Goal: Task Accomplishment & Management: Complete application form

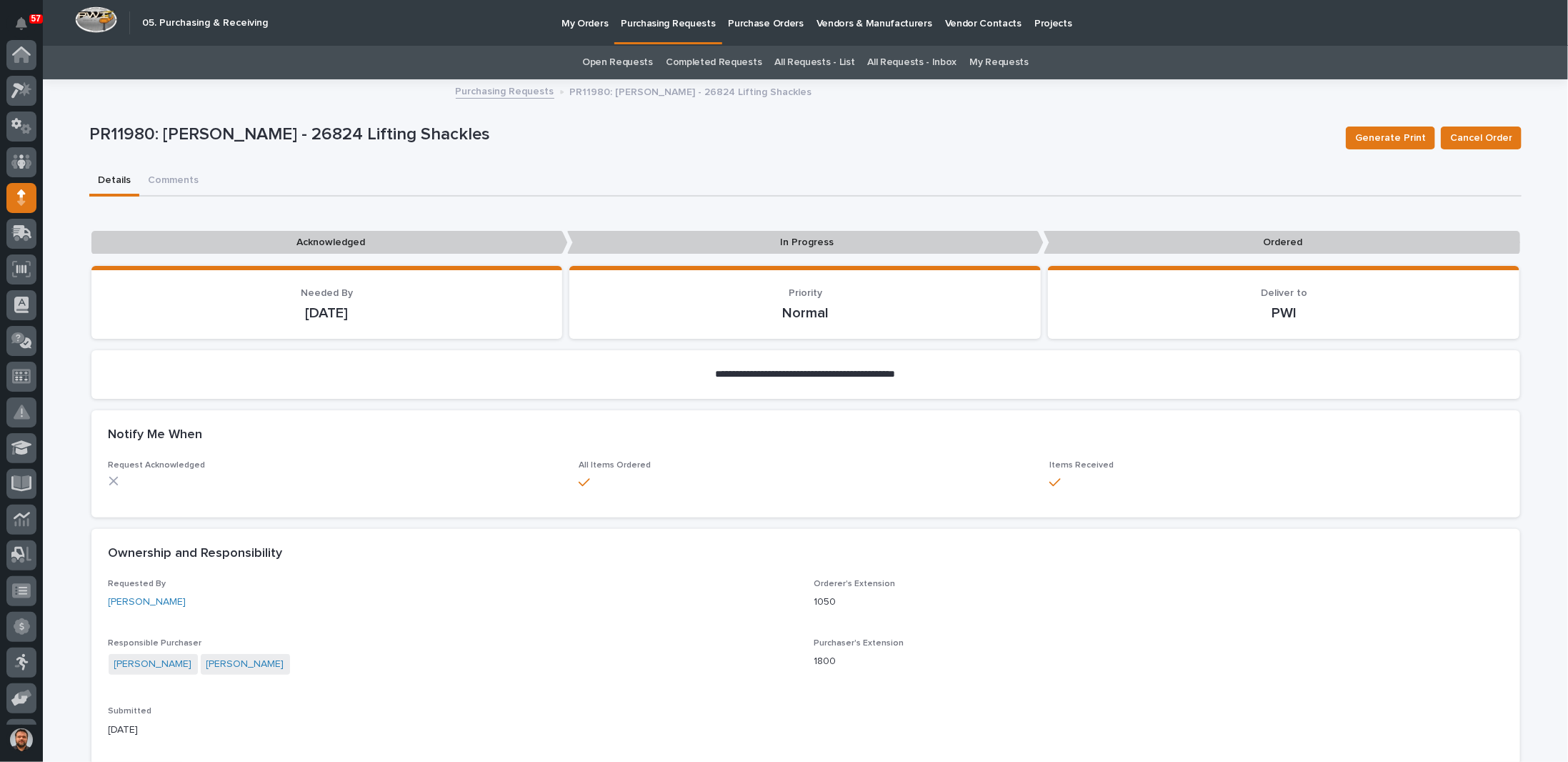
scroll to position [143, 0]
click at [650, 27] on p "Purchasing Requests" at bounding box center [667, 15] width 95 height 30
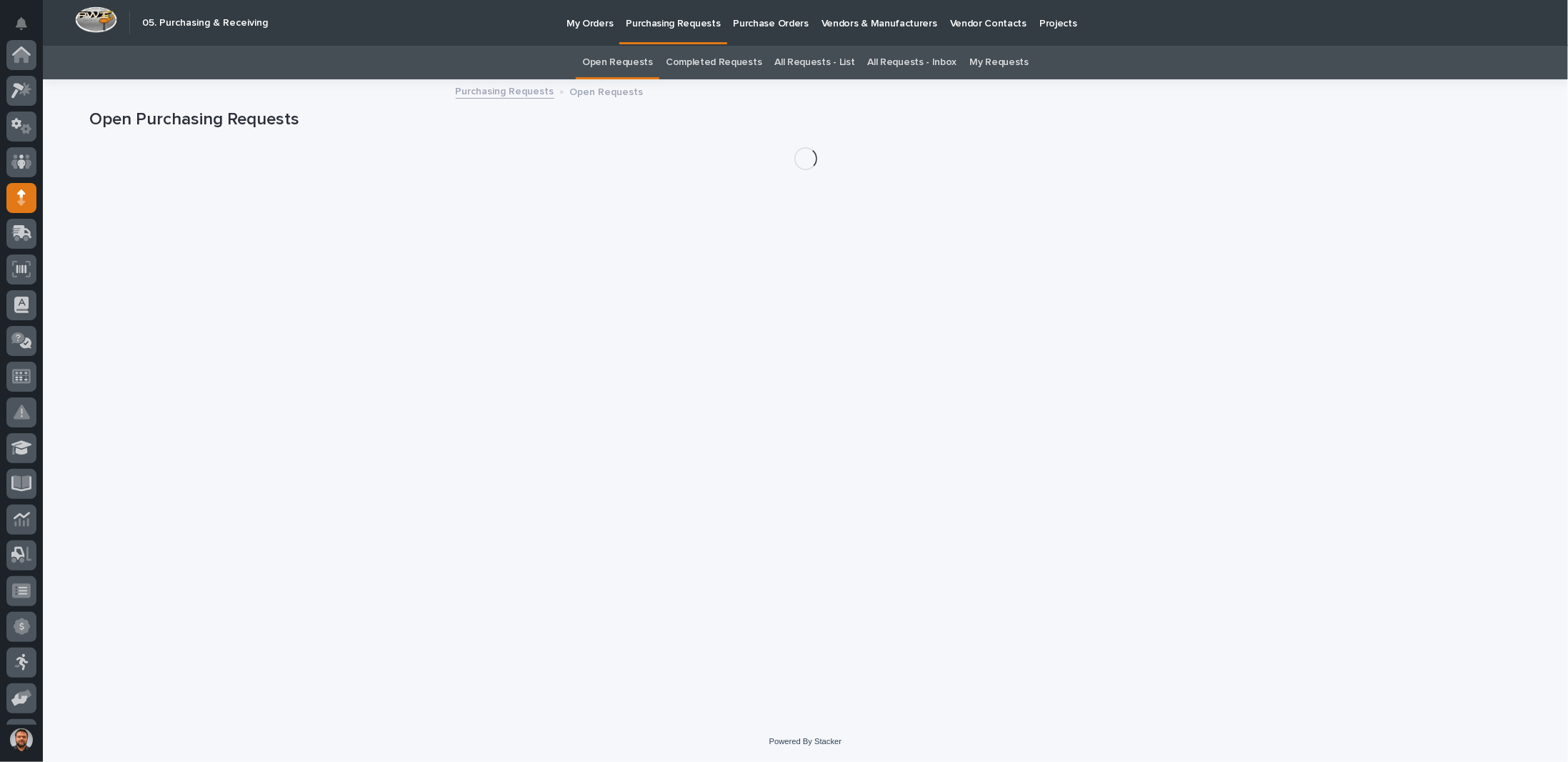
scroll to position [143, 0]
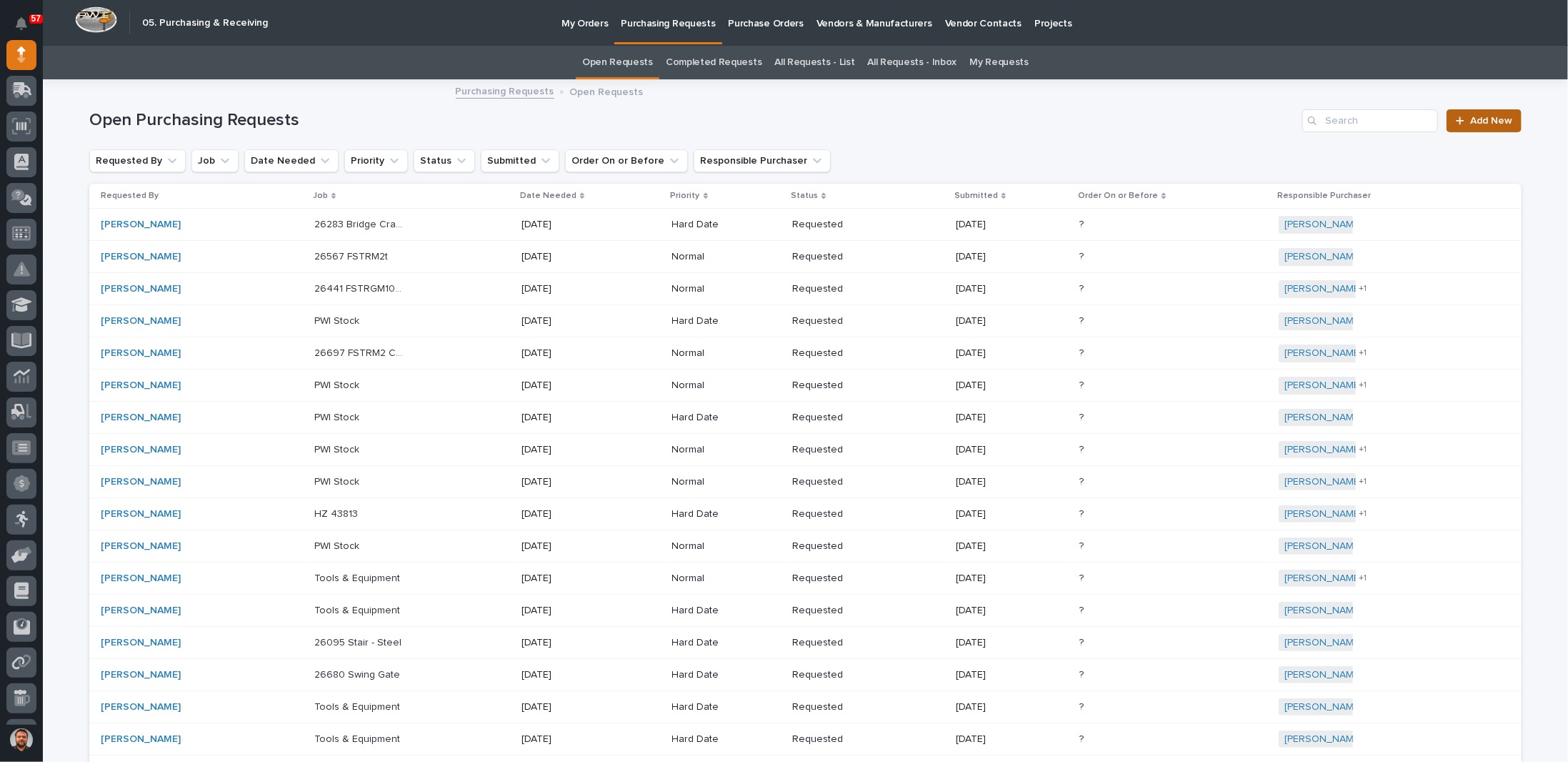
click at [1479, 118] on span "Add New" at bounding box center [1491, 121] width 42 height 10
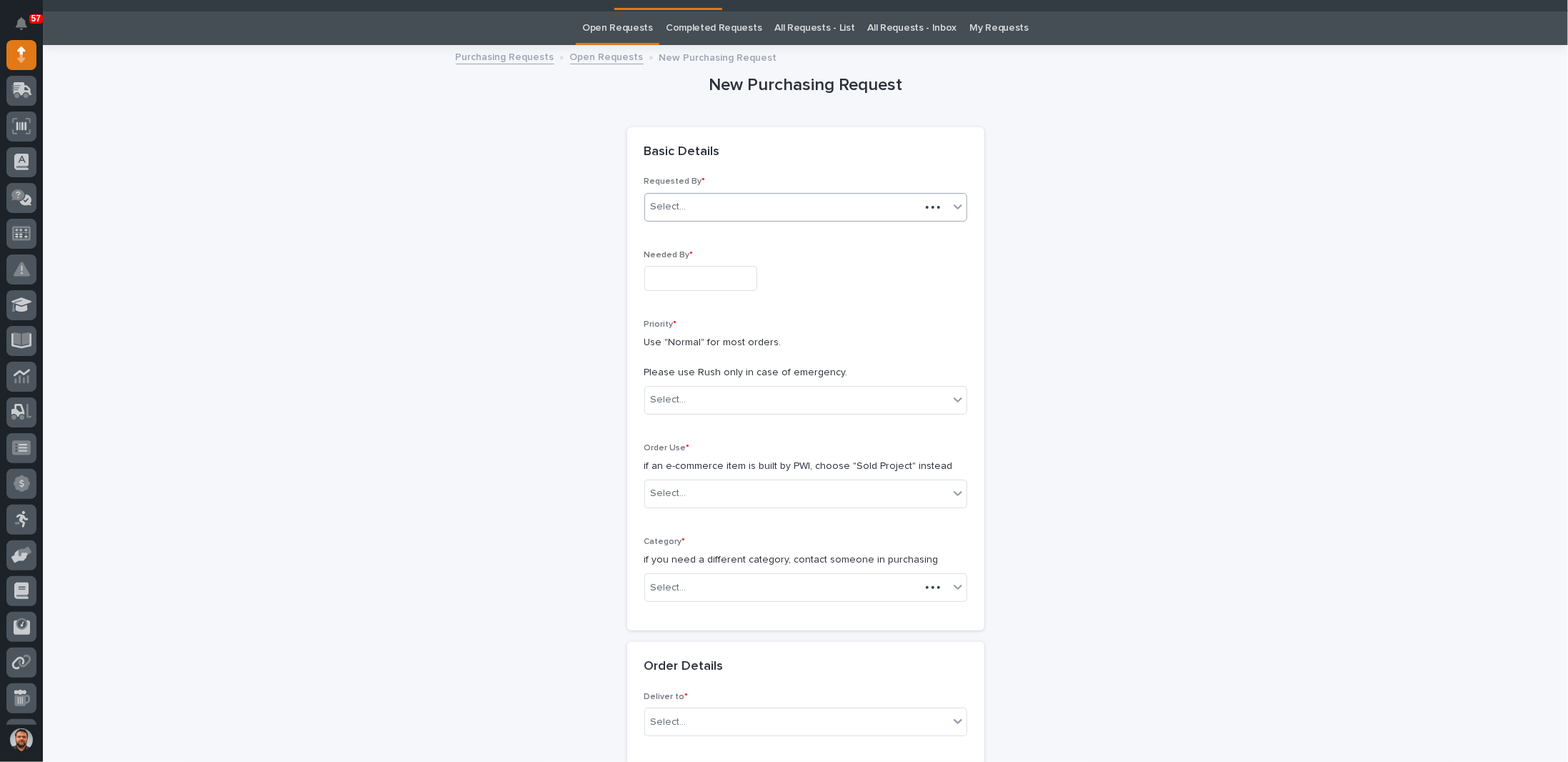
scroll to position [45, 0]
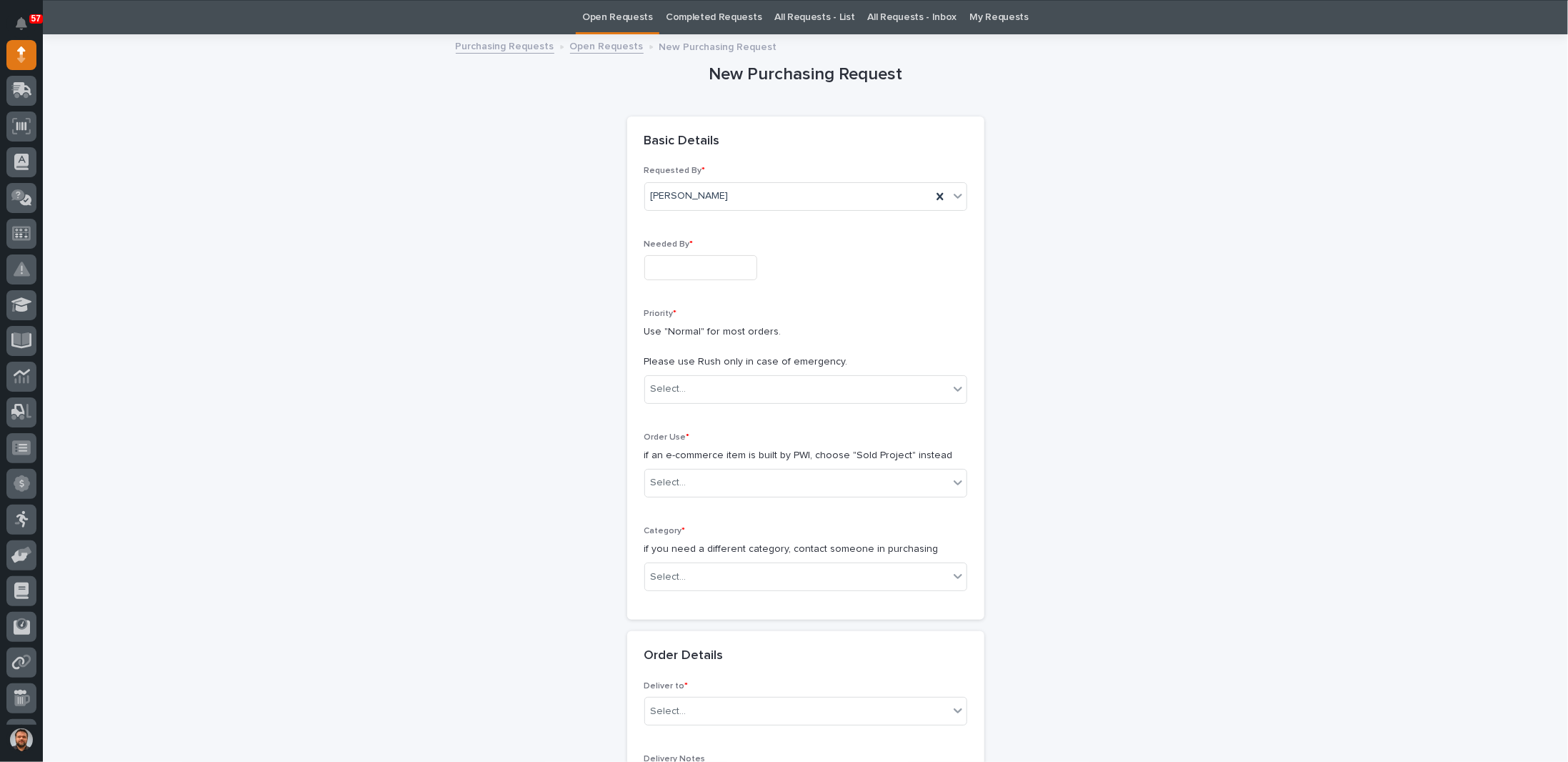
click at [673, 273] on input "text" at bounding box center [700, 267] width 113 height 25
click at [732, 219] on div "5" at bounding box center [732, 219] width 20 height 20
type input "**********"
click at [698, 382] on div "Select..." at bounding box center [797, 388] width 303 height 23
click at [670, 460] on div "Normal" at bounding box center [799, 463] width 321 height 25
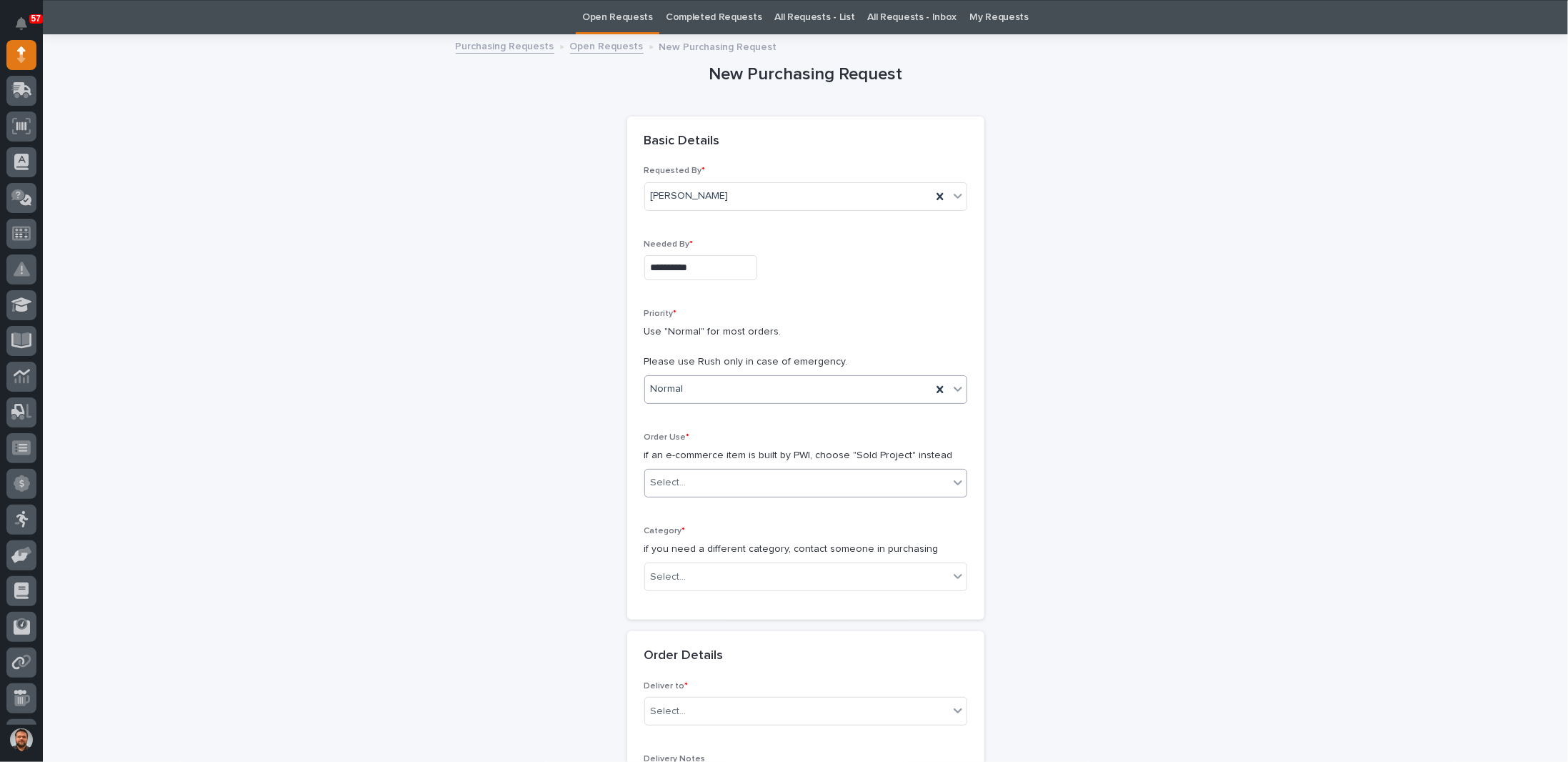
click at [670, 483] on div "Select..." at bounding box center [668, 483] width 36 height 15
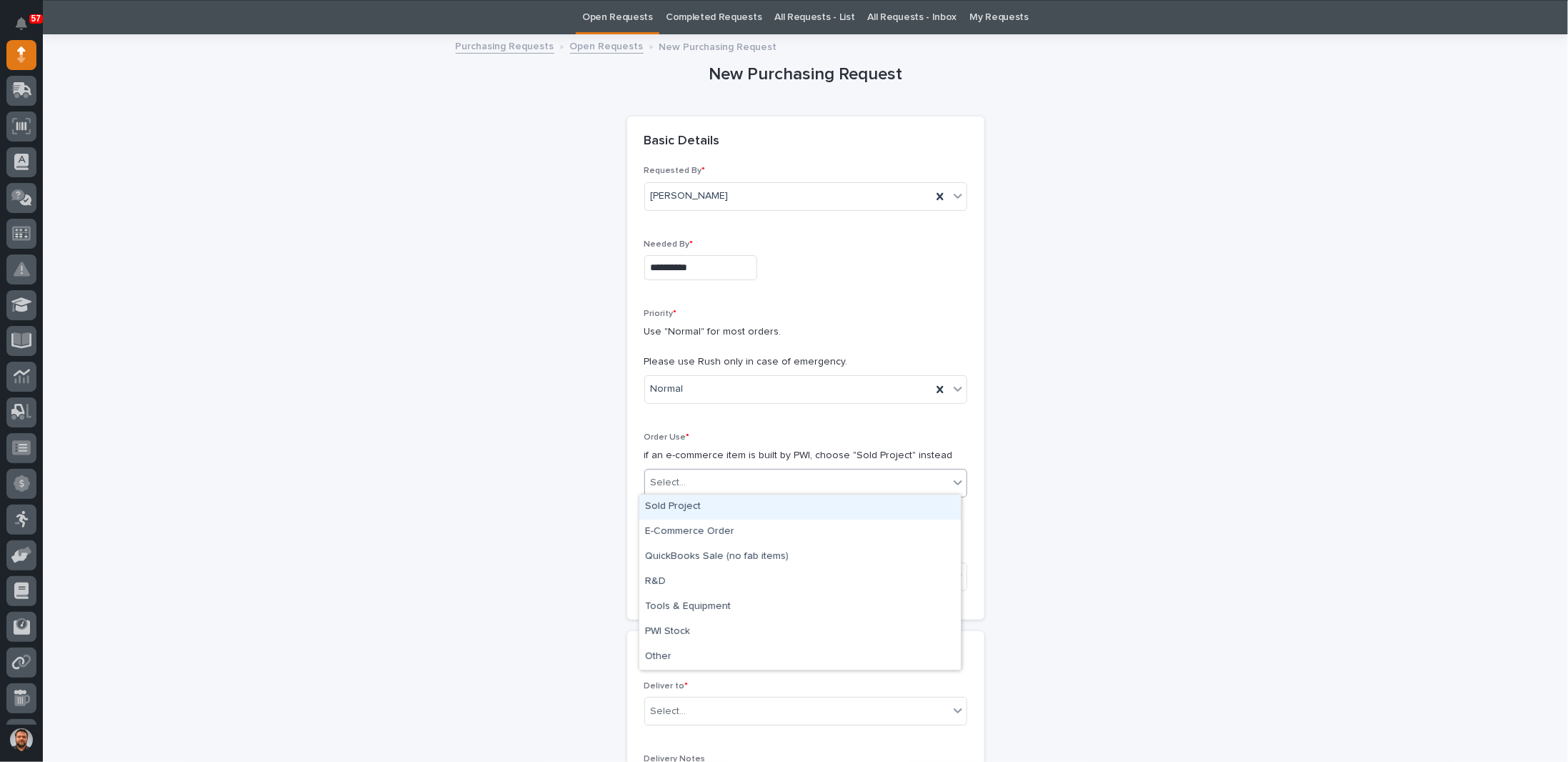
click at [675, 508] on div "Sold Project" at bounding box center [799, 506] width 321 height 25
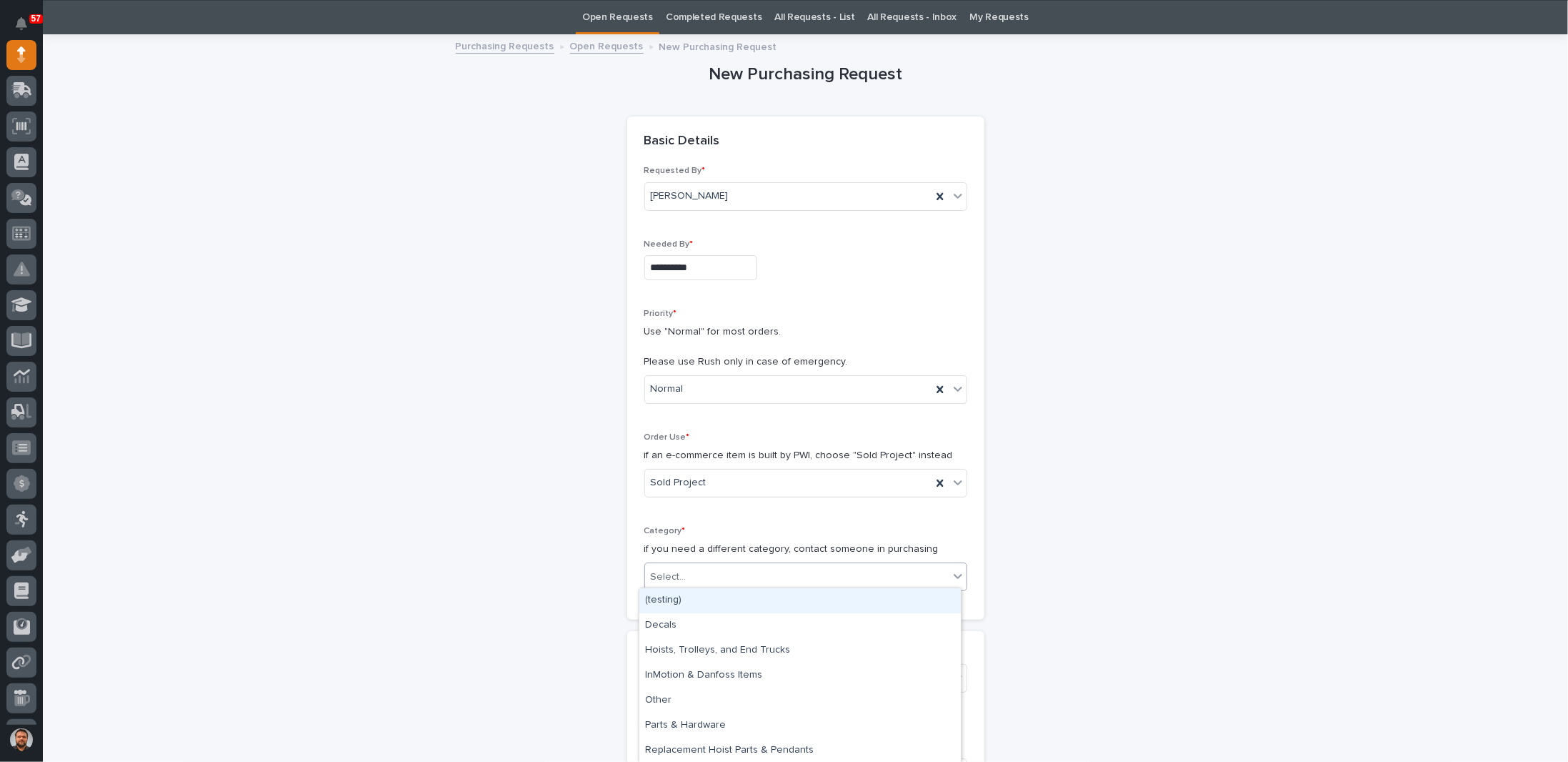
click at [675, 572] on div "Select..." at bounding box center [668, 577] width 36 height 15
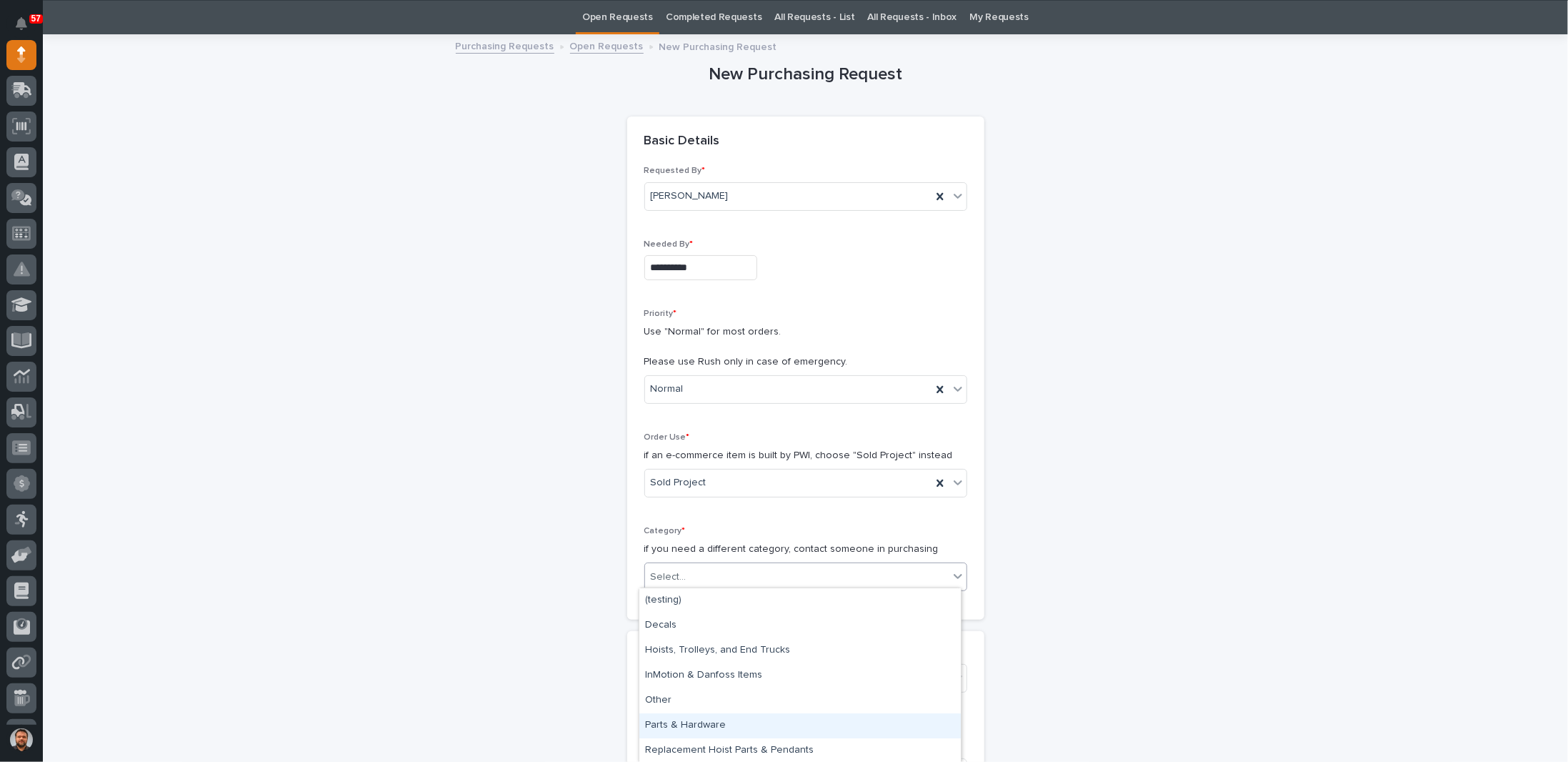
click at [689, 725] on div "Parts & Hardware" at bounding box center [799, 725] width 321 height 25
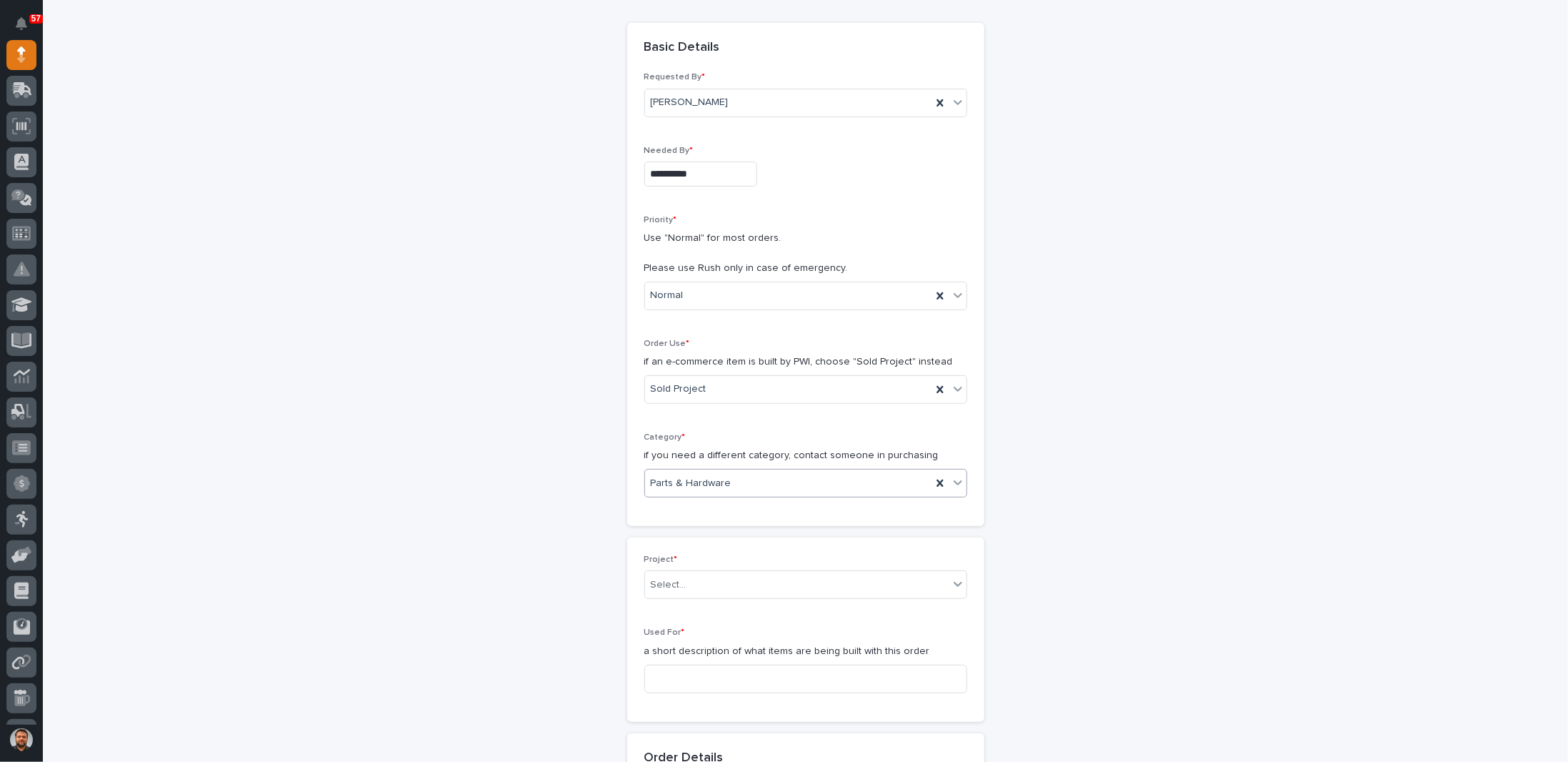
scroll to position [259, 0]
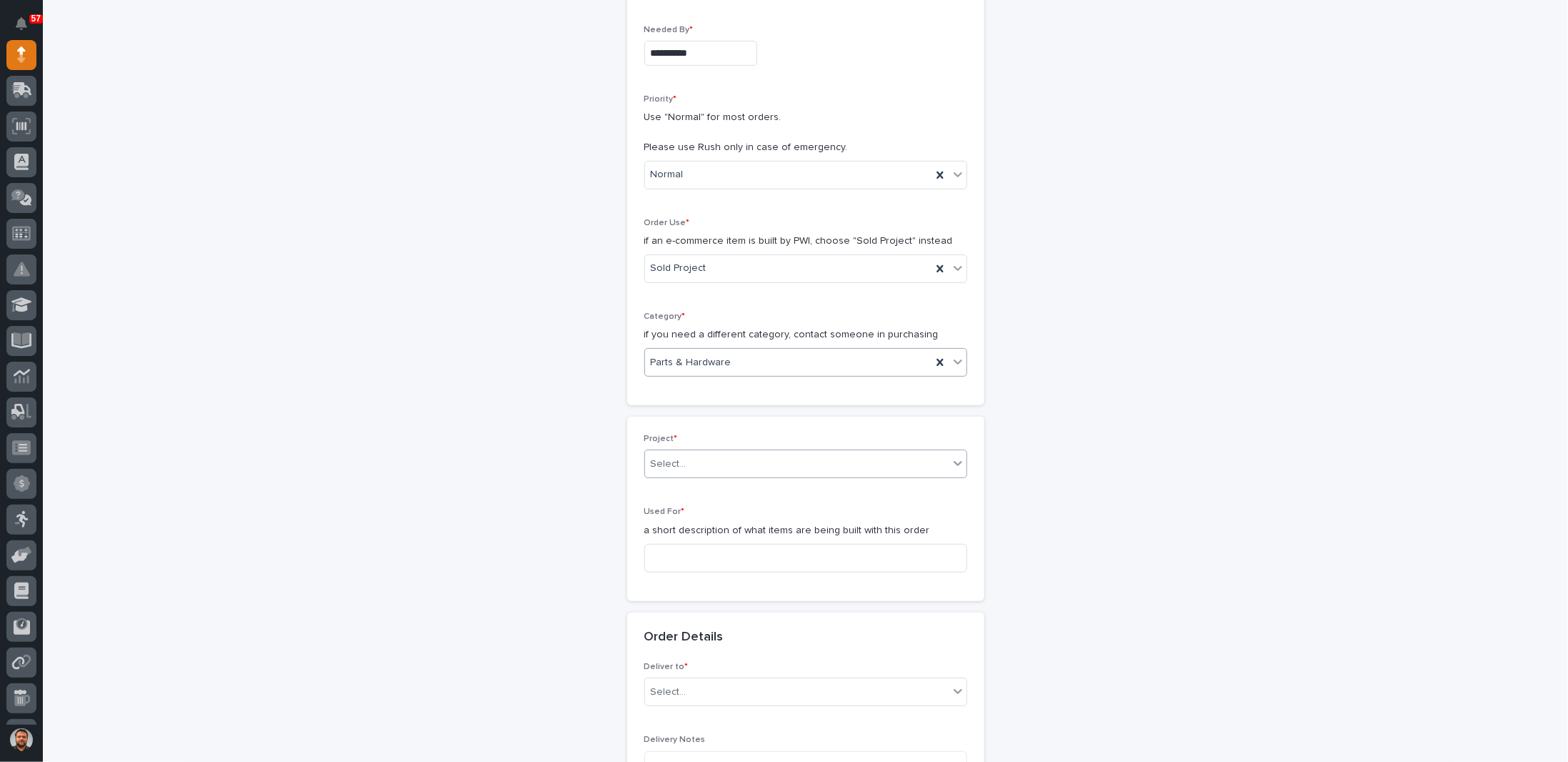
click at [661, 458] on div "Select..." at bounding box center [668, 464] width 36 height 15
type input "*****"
click at [696, 485] on div "26824 - Keystone RV - Torque MP Freestanding System" at bounding box center [799, 487] width 321 height 25
click at [685, 550] on input at bounding box center [805, 558] width 323 height 29
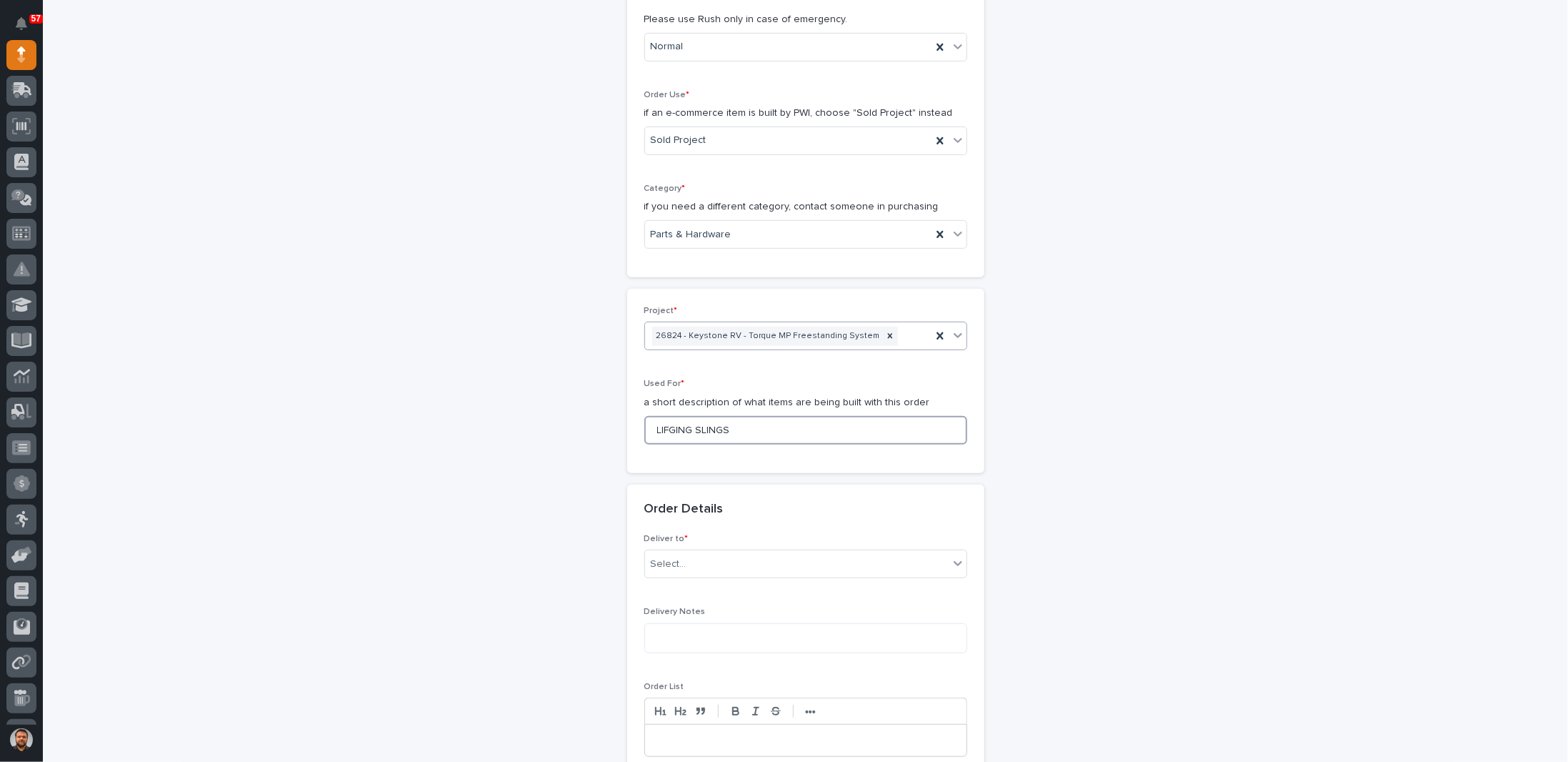
scroll to position [545, 0]
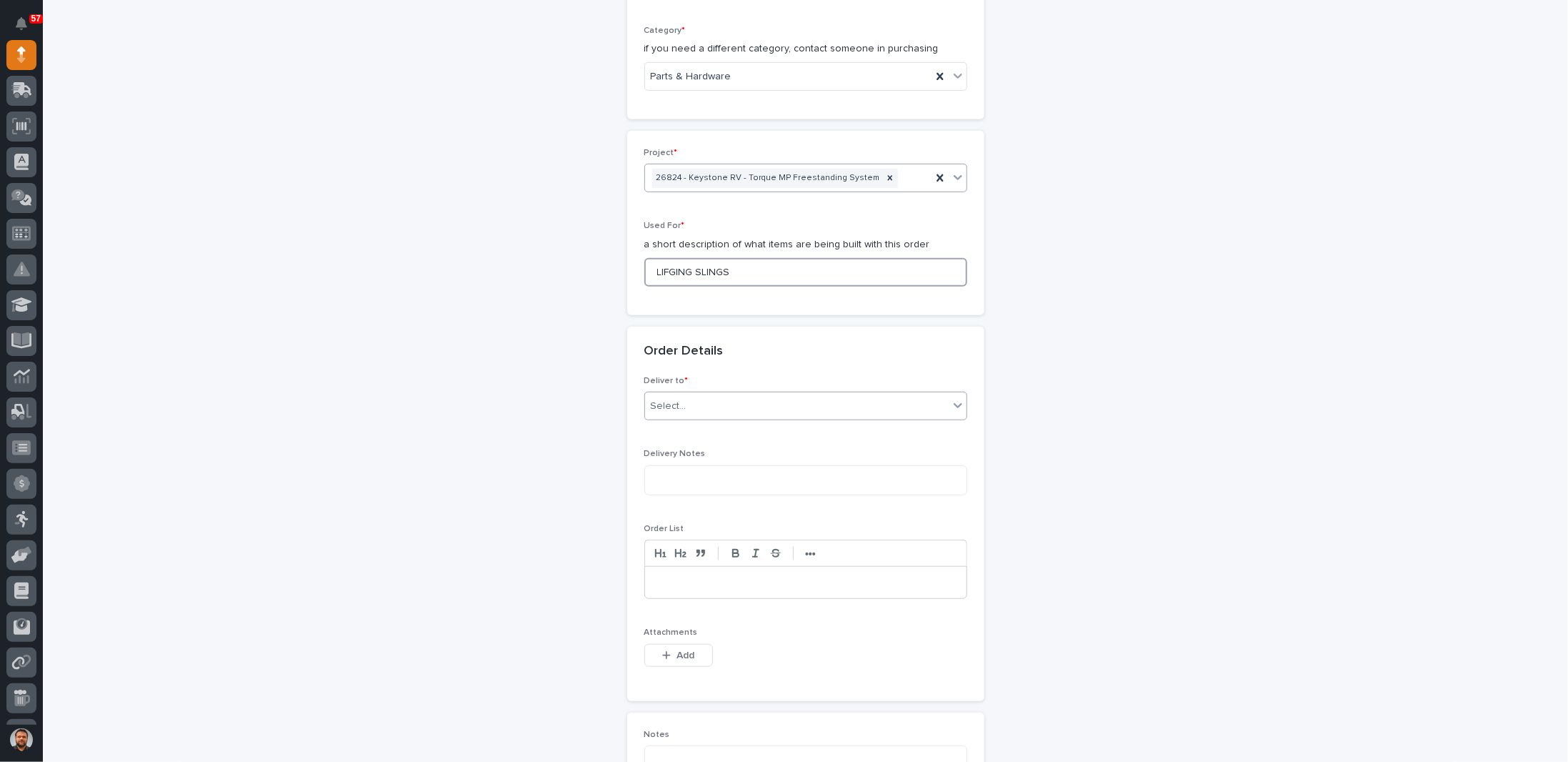
type input "LIFGING SLINGS"
click at [698, 400] on div "Select..." at bounding box center [797, 405] width 303 height 23
click at [665, 430] on div "PWI" at bounding box center [799, 429] width 321 height 25
click at [670, 569] on div at bounding box center [805, 582] width 321 height 32
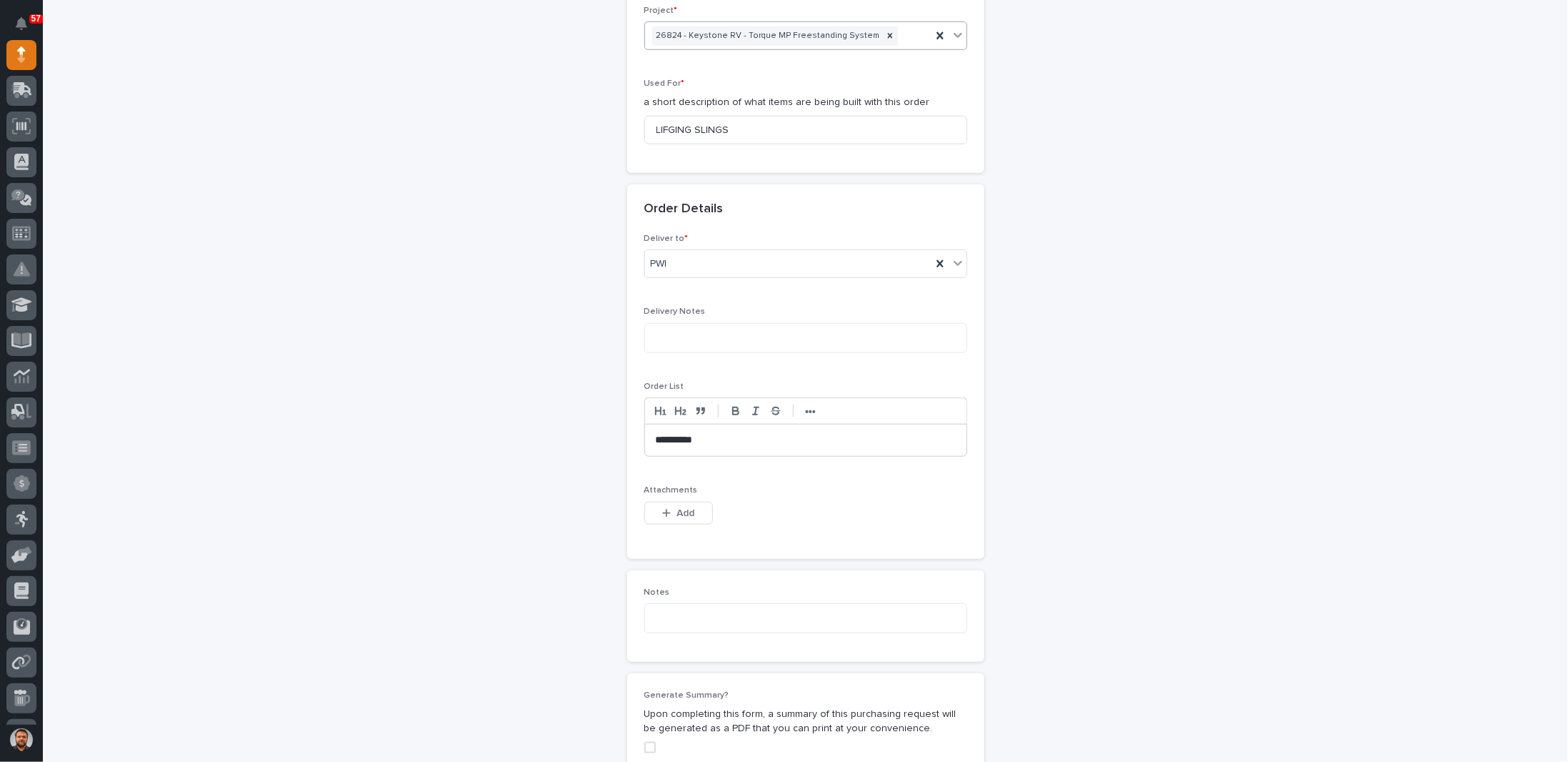
scroll to position [688, 0]
click at [689, 434] on p "********" at bounding box center [806, 439] width 300 height 14
click at [442, 453] on div "**********" at bounding box center [805, 218] width 1432 height 1652
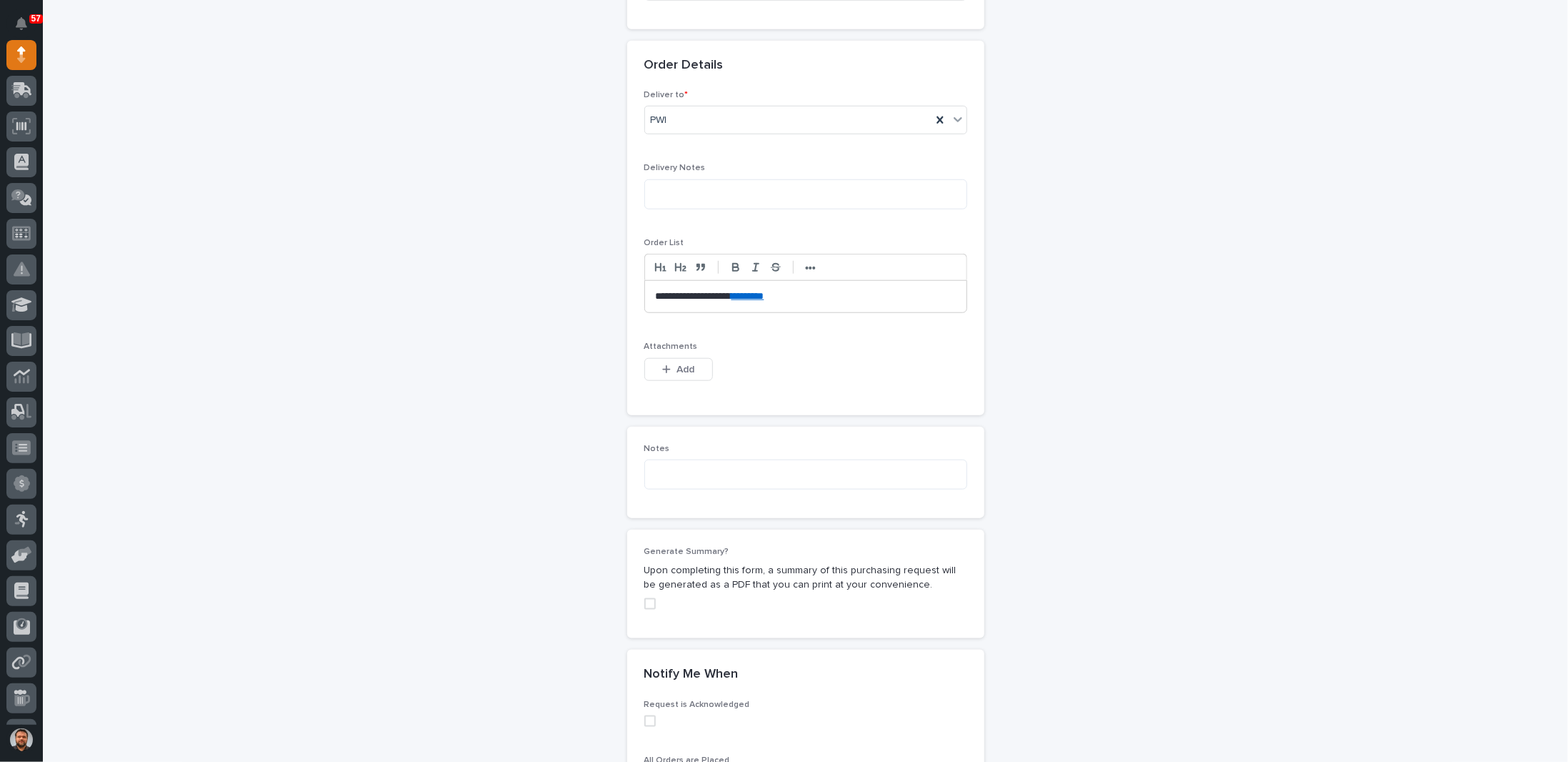
scroll to position [1046, 0]
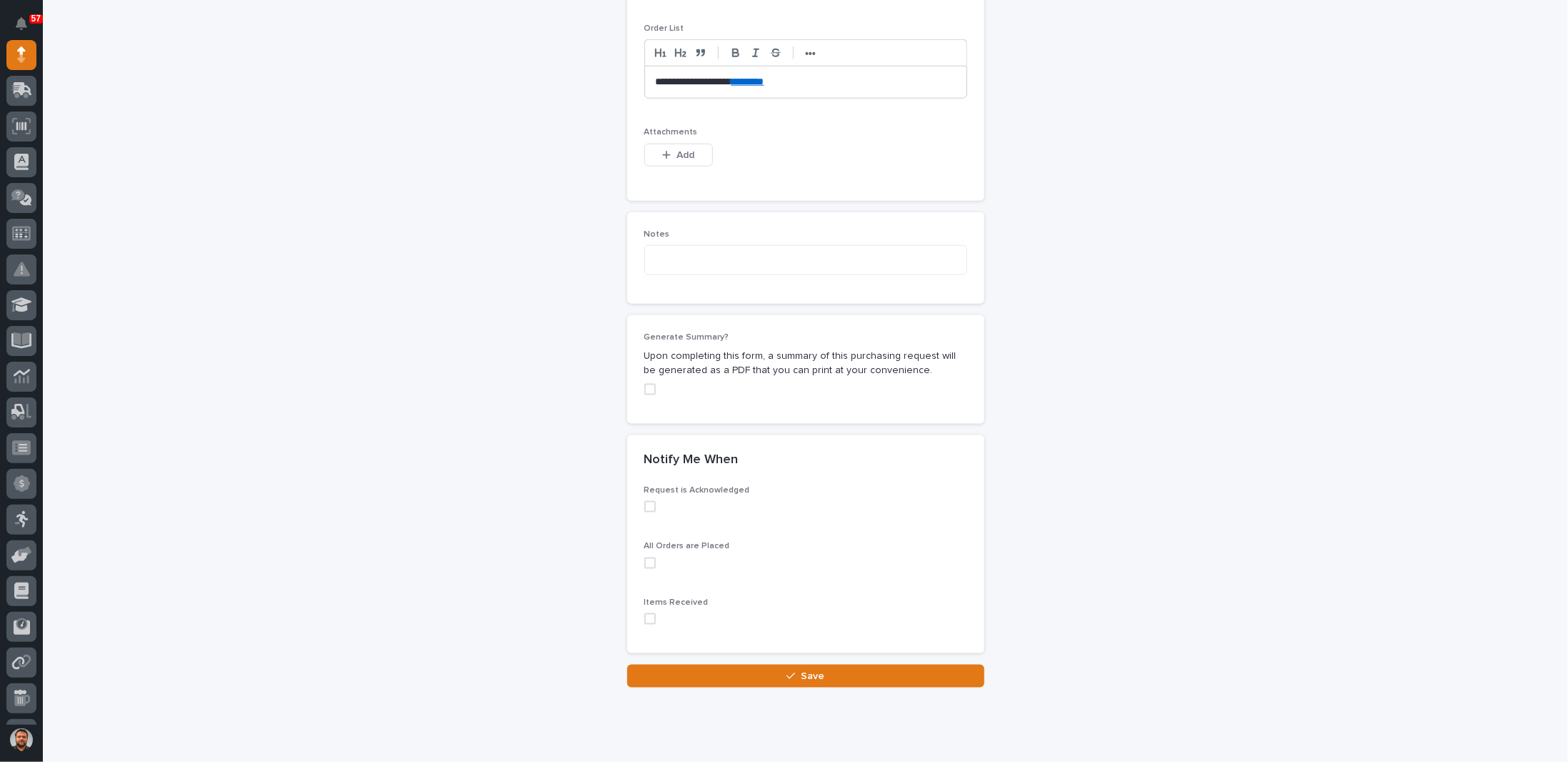
click at [647, 560] on span at bounding box center [650, 563] width 11 height 11
click at [644, 389] on div "Generate Summary? Upon completing this form, a summary of this purchasing reque…" at bounding box center [805, 369] width 323 height 74
click at [646, 388] on span at bounding box center [650, 389] width 11 height 11
click at [649, 613] on span at bounding box center [650, 619] width 11 height 11
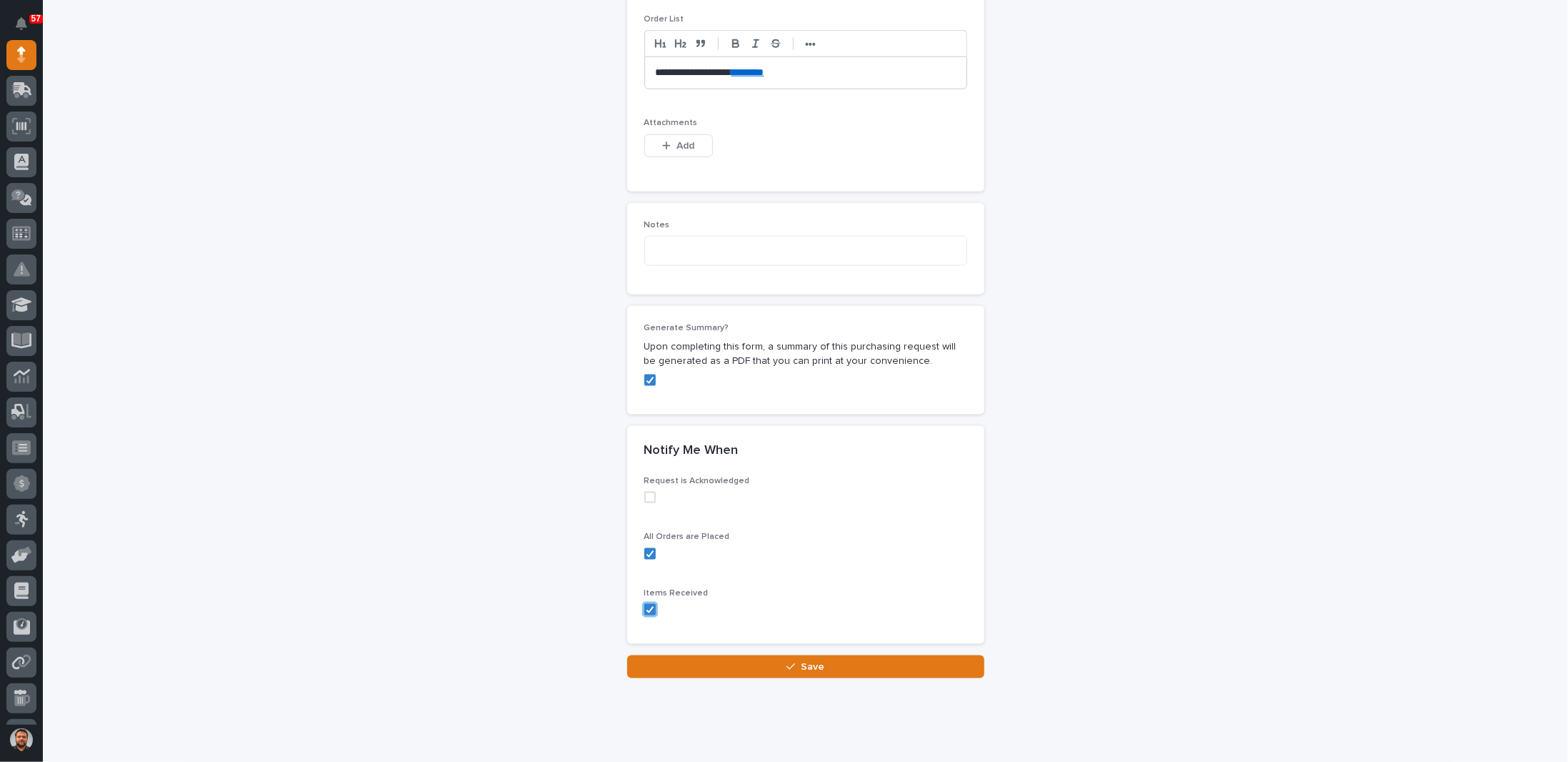
scroll to position [1077, 0]
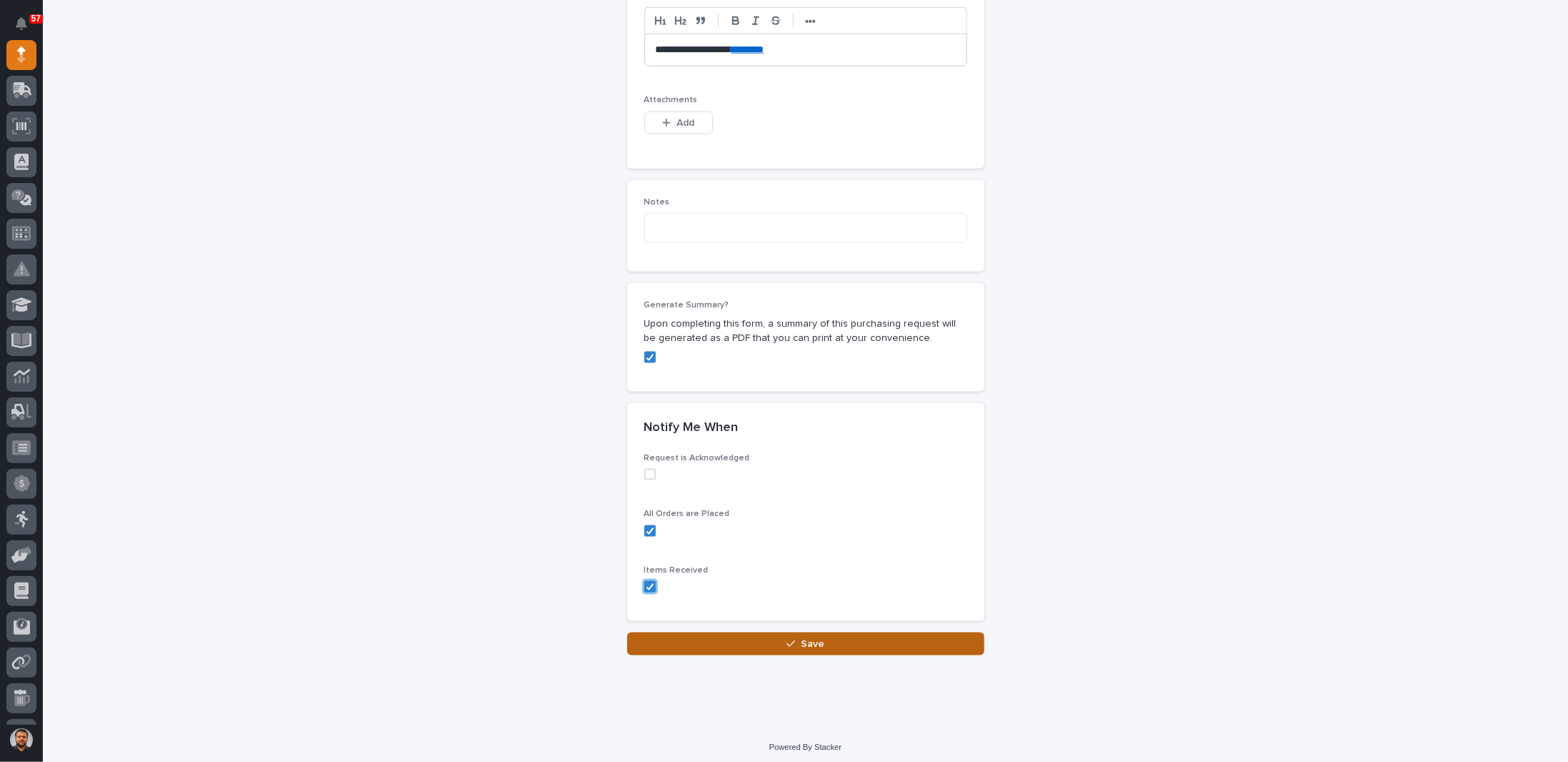
click at [771, 637] on button "Save" at bounding box center [806, 643] width 358 height 22
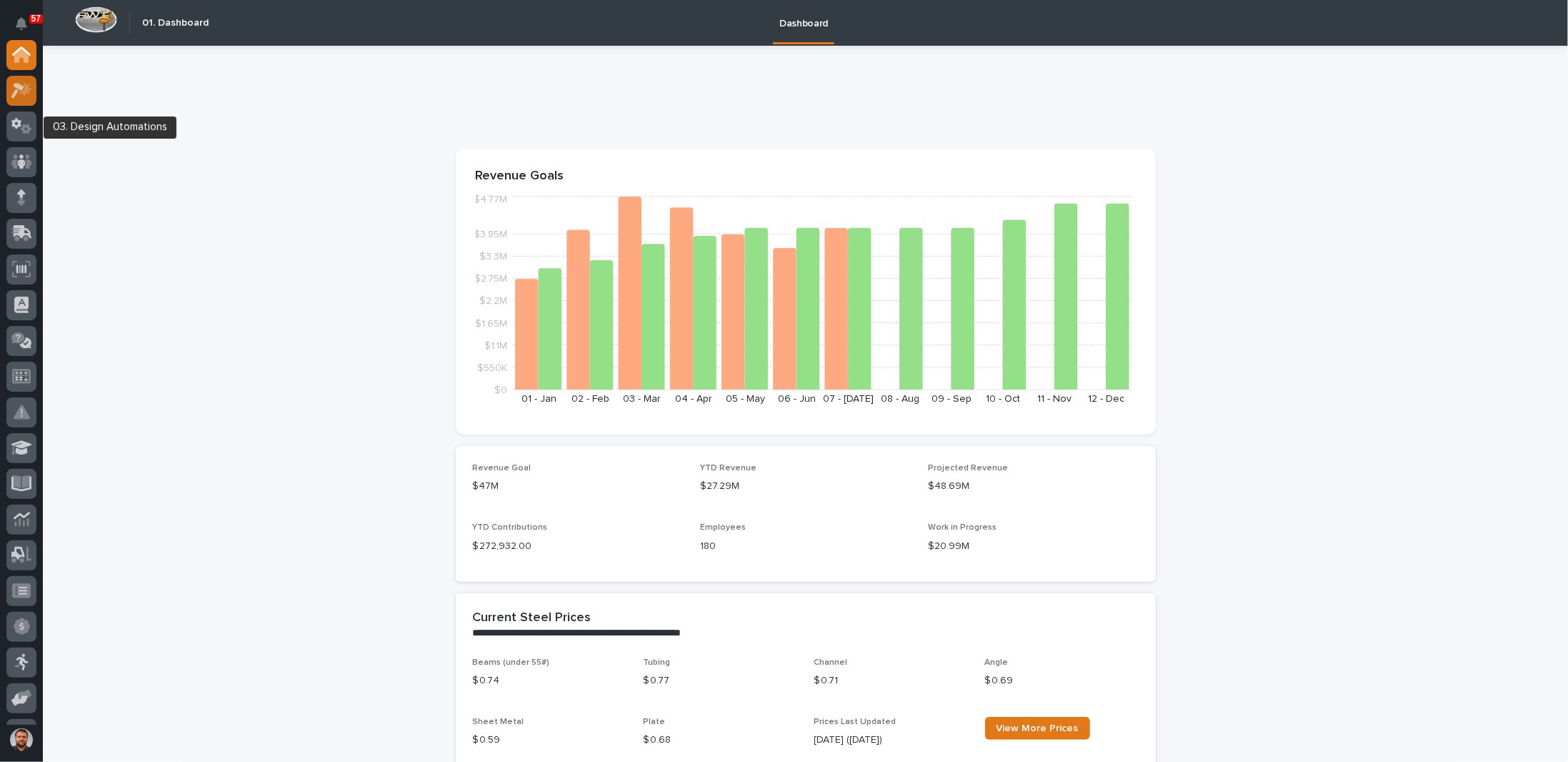
click at [30, 98] on icon at bounding box center [22, 91] width 21 height 17
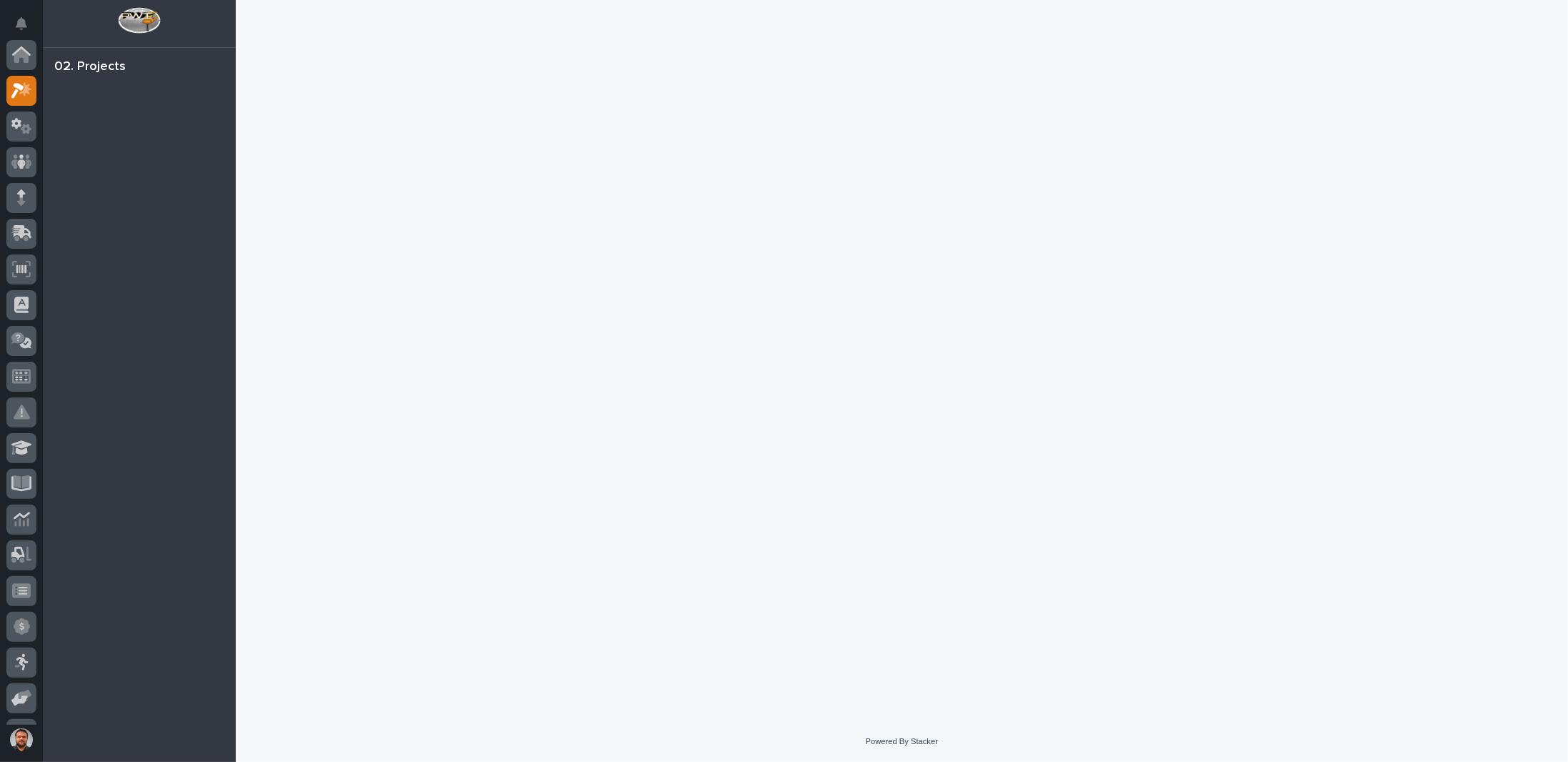
scroll to position [36, 0]
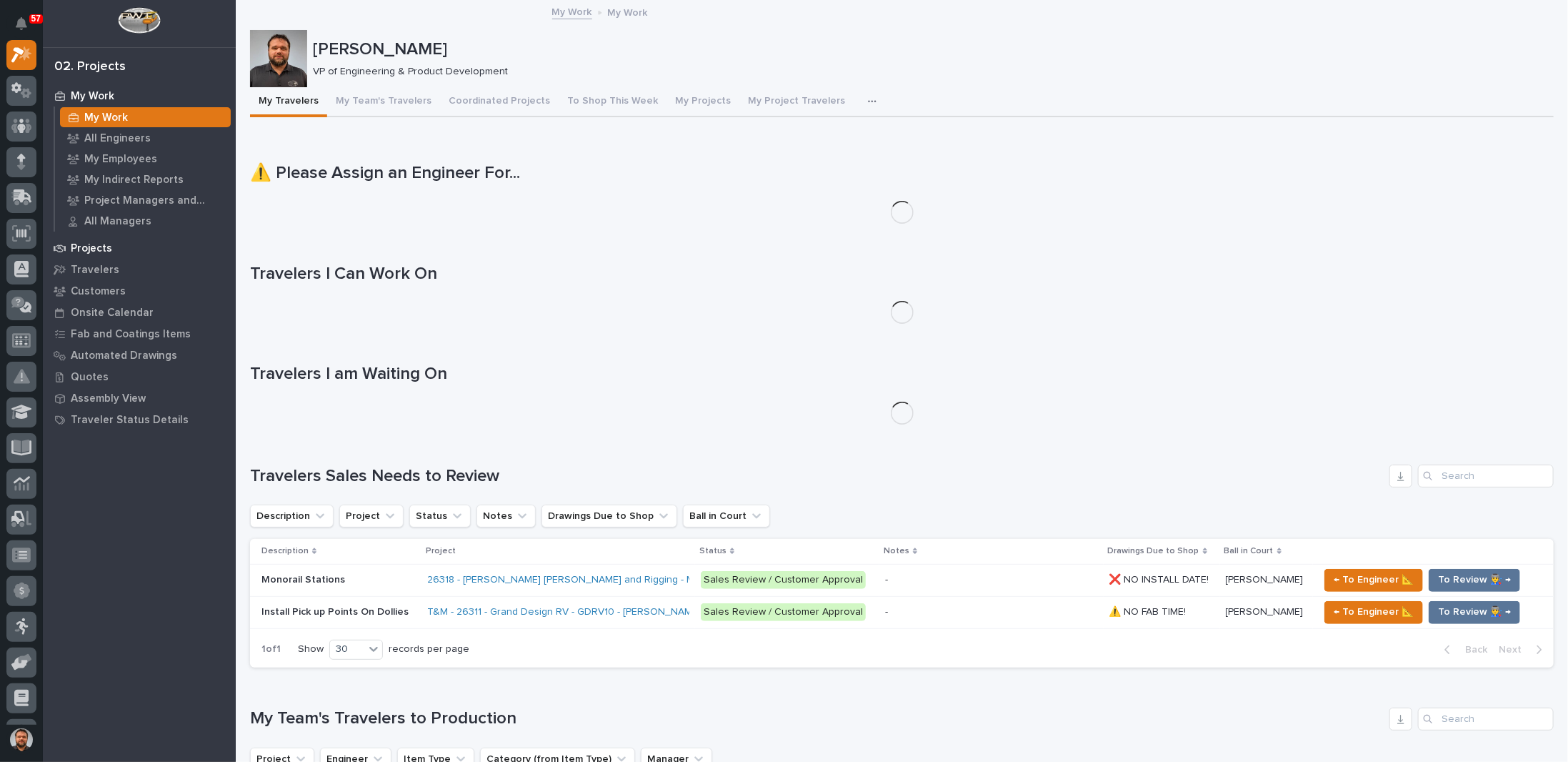
click at [90, 249] on p "Projects" at bounding box center [92, 249] width 41 height 13
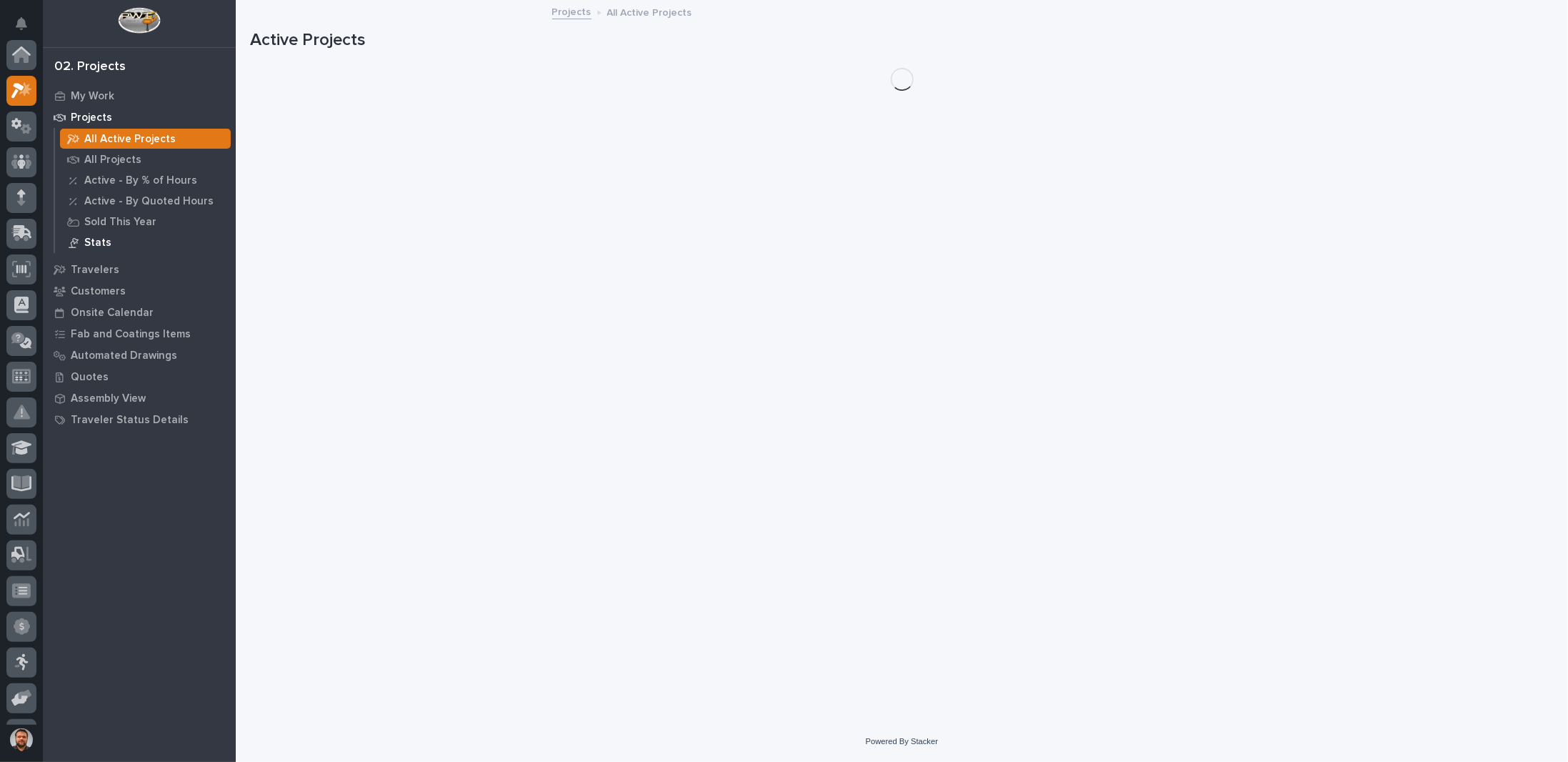
scroll to position [36, 0]
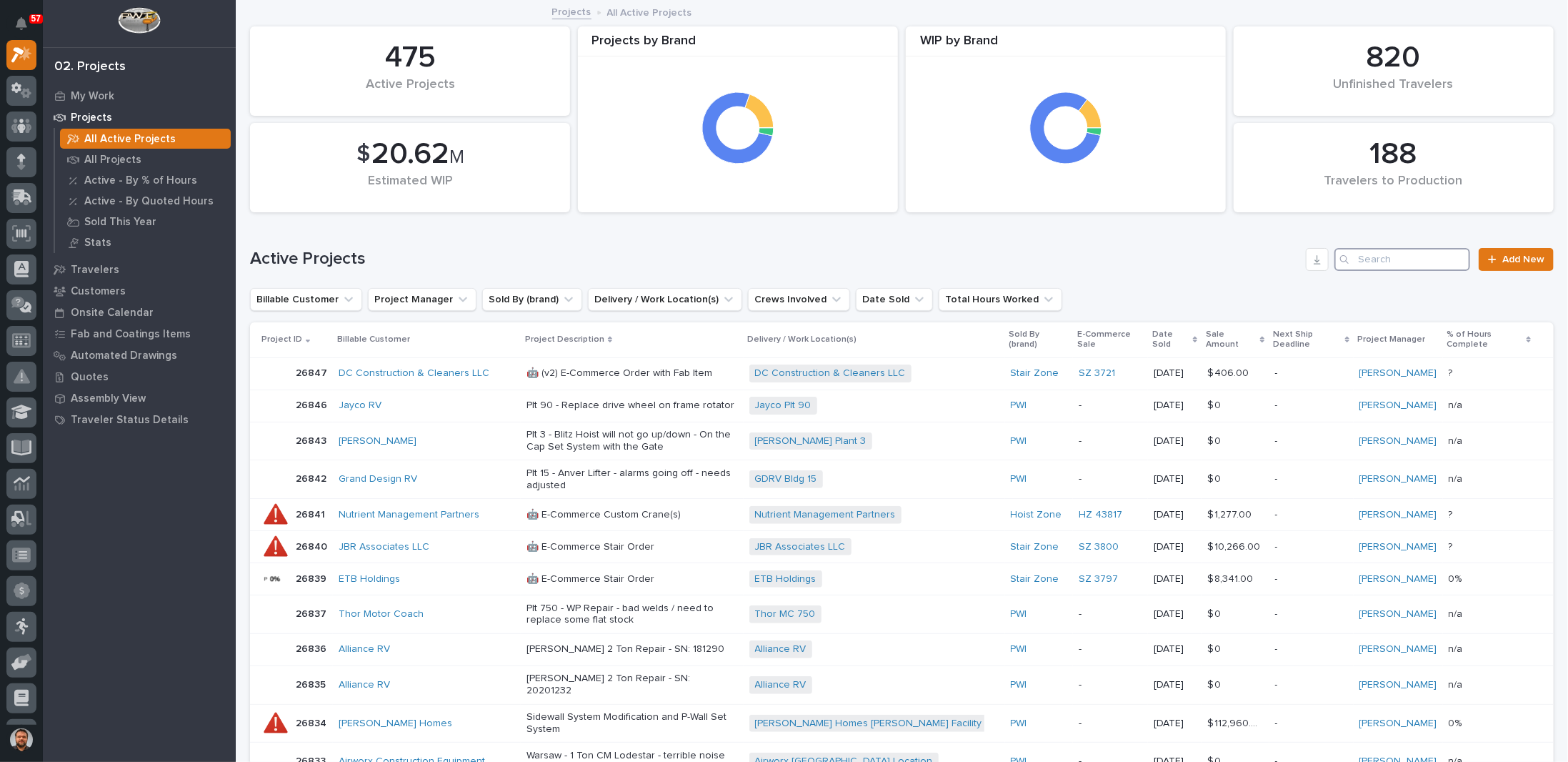
click at [1384, 257] on input "Search" at bounding box center [1402, 259] width 136 height 22
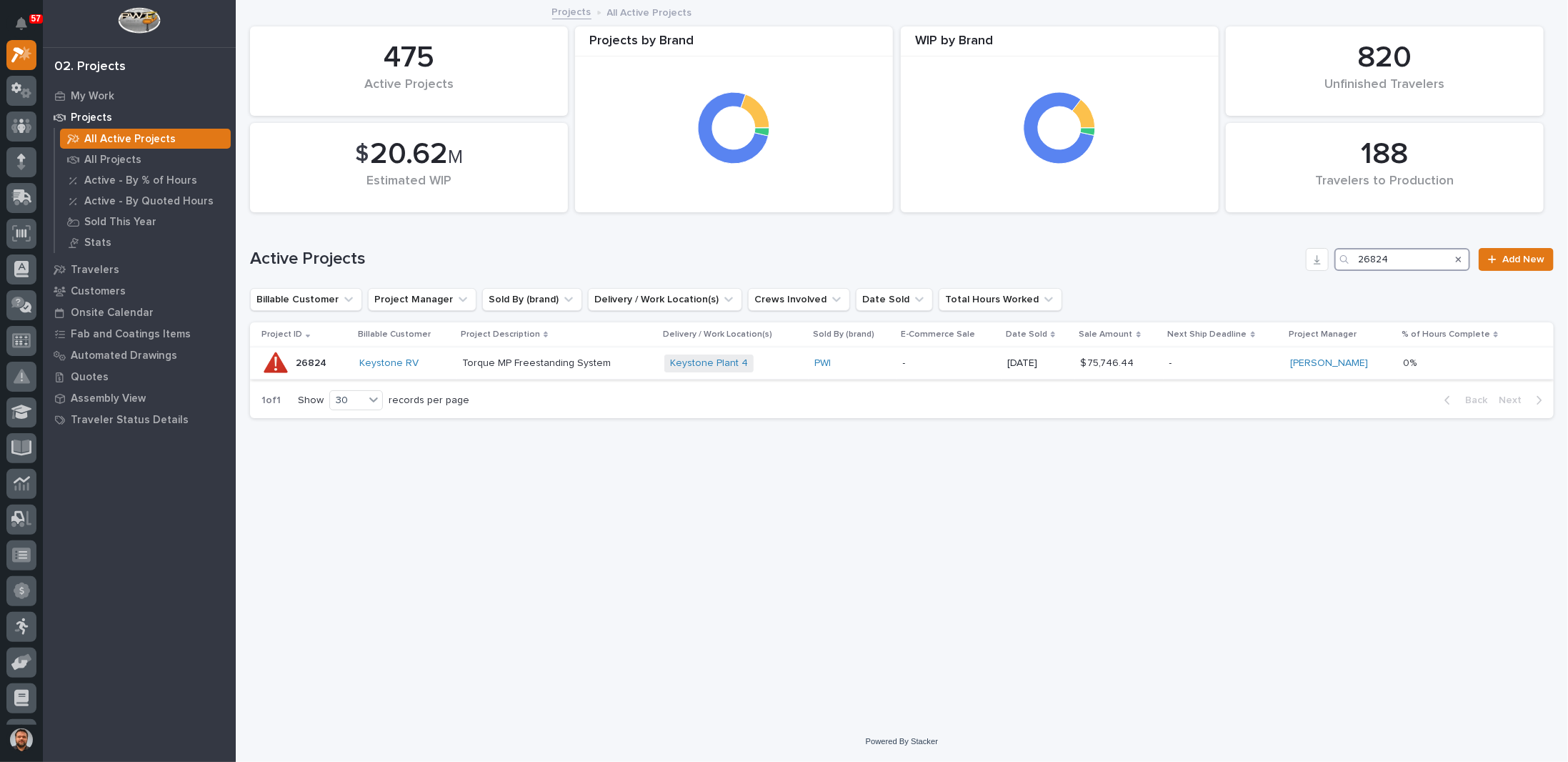
type input "26824"
click at [940, 360] on p "-" at bounding box center [950, 363] width 94 height 12
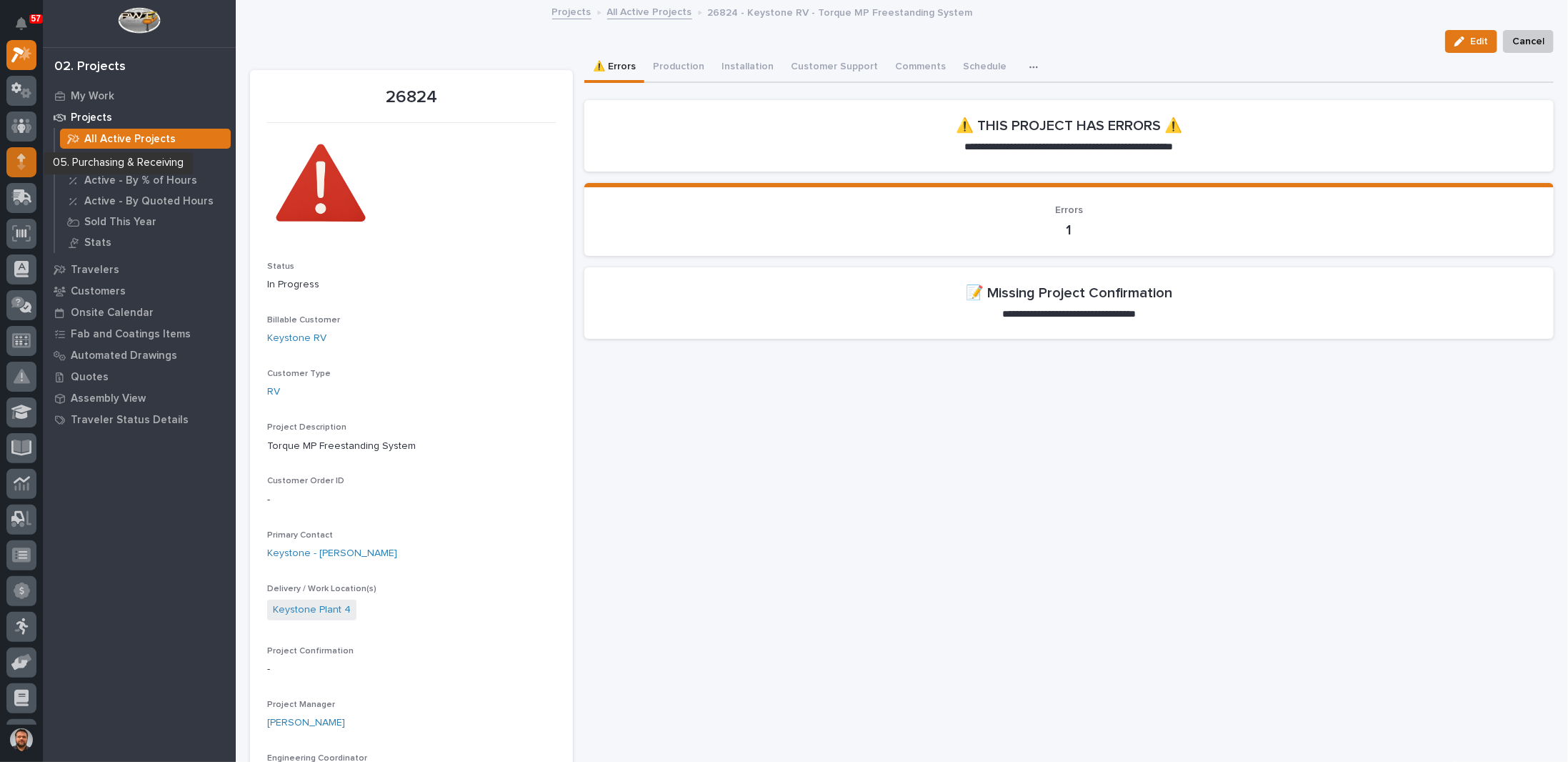
click at [32, 169] on div at bounding box center [22, 162] width 30 height 30
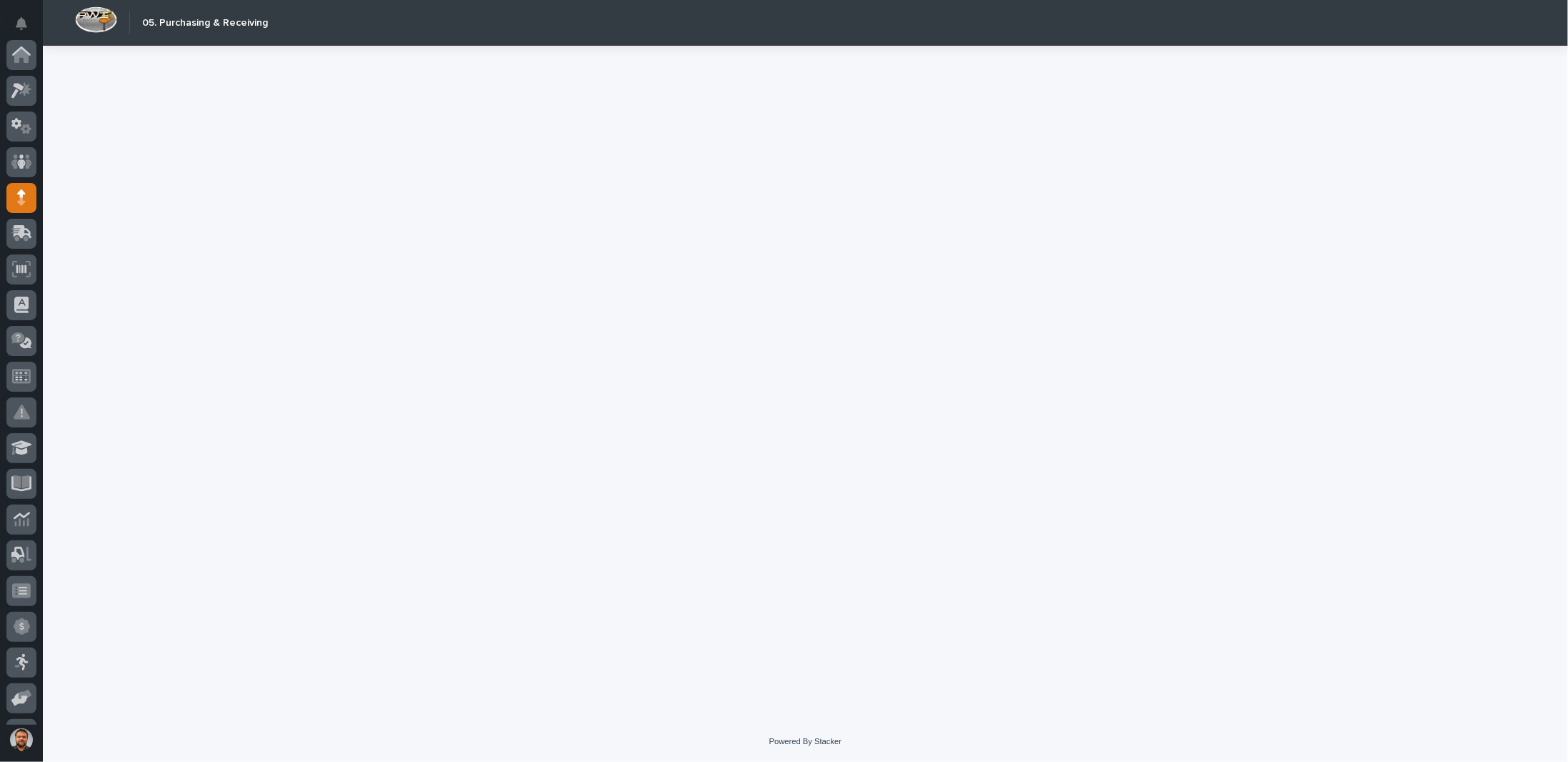
scroll to position [143, 0]
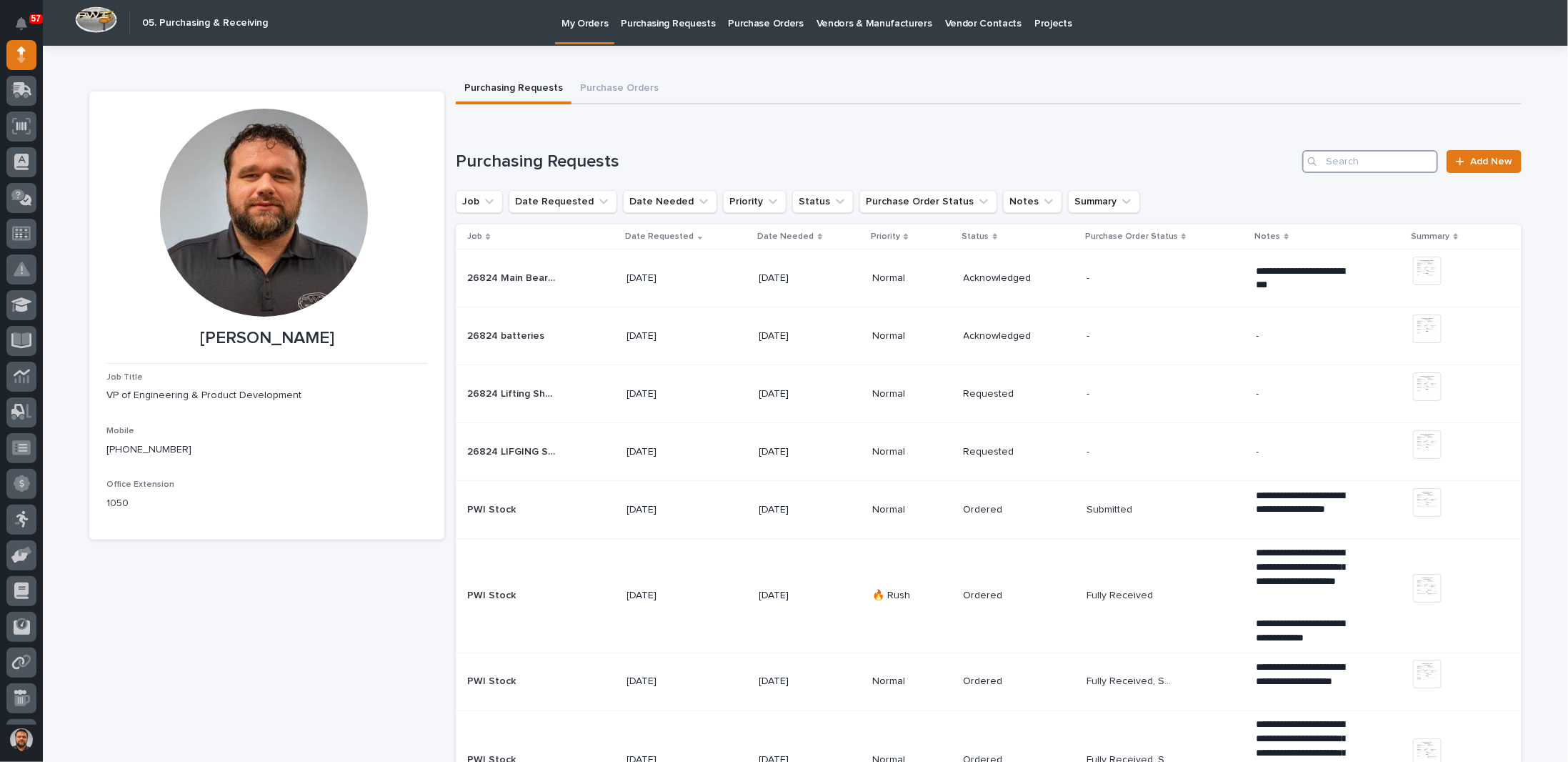
click at [1359, 162] on input "Search" at bounding box center [1370, 161] width 136 height 22
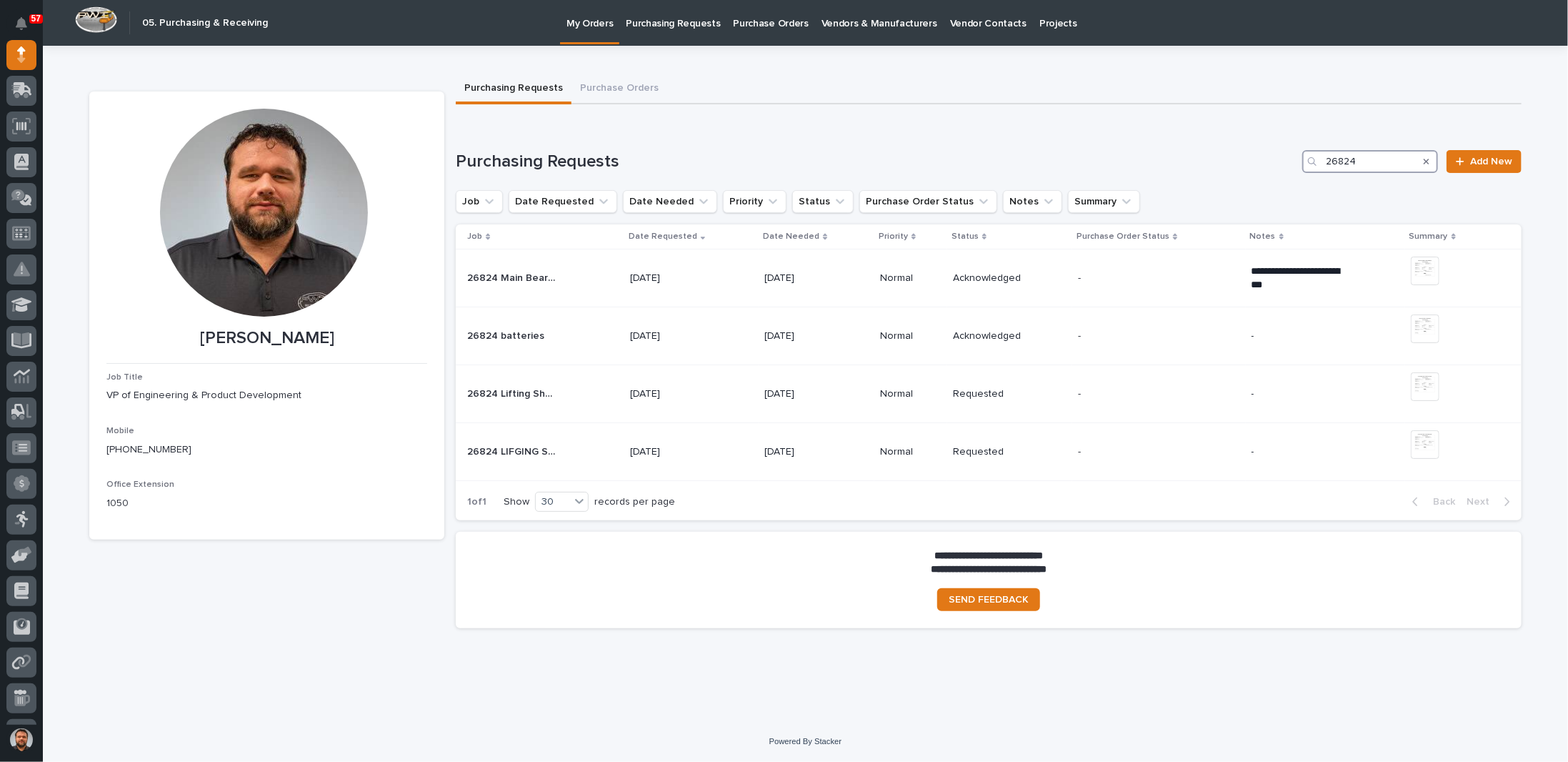
type input "26824"
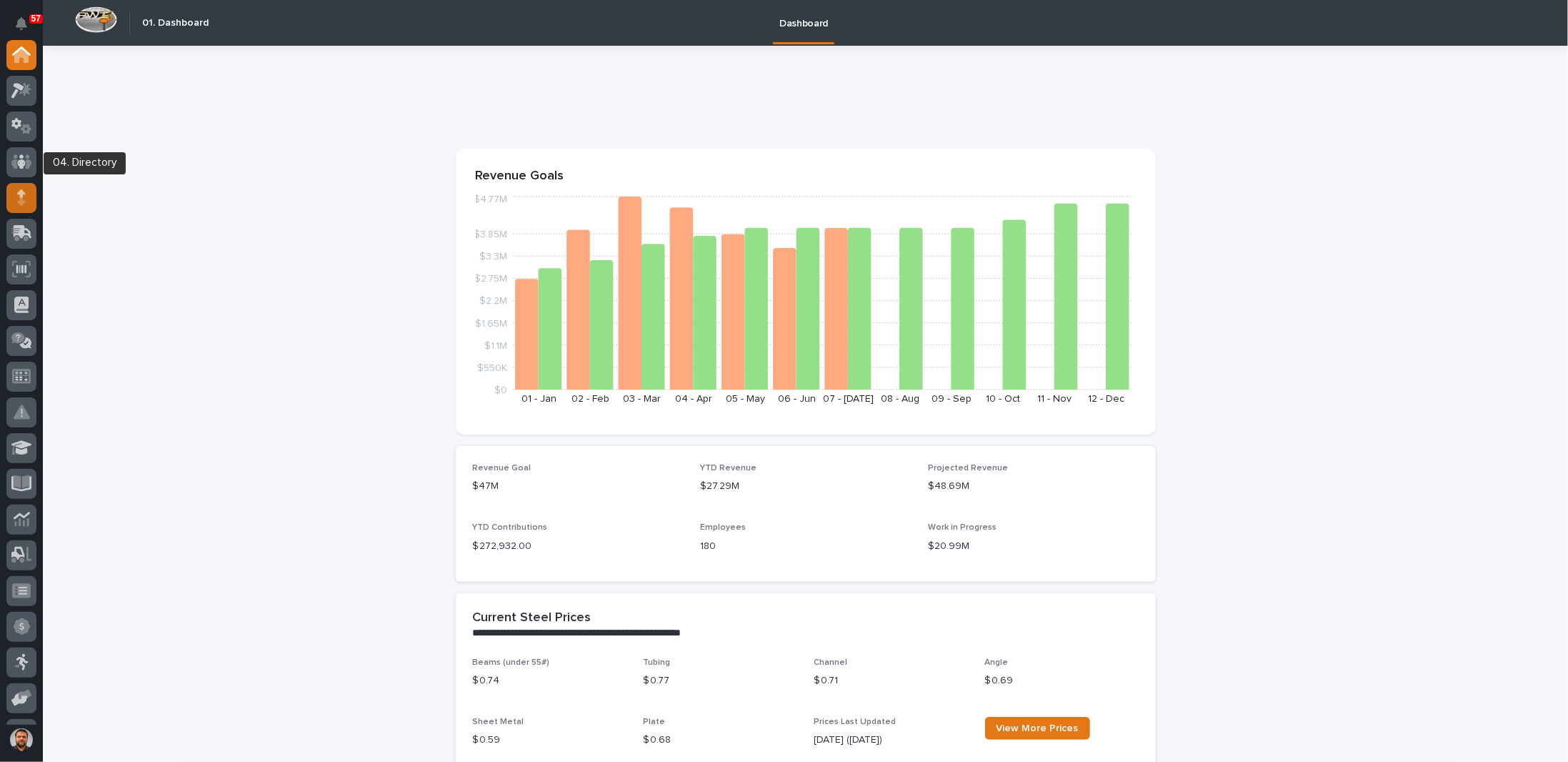
click at [18, 188] on div at bounding box center [22, 198] width 30 height 30
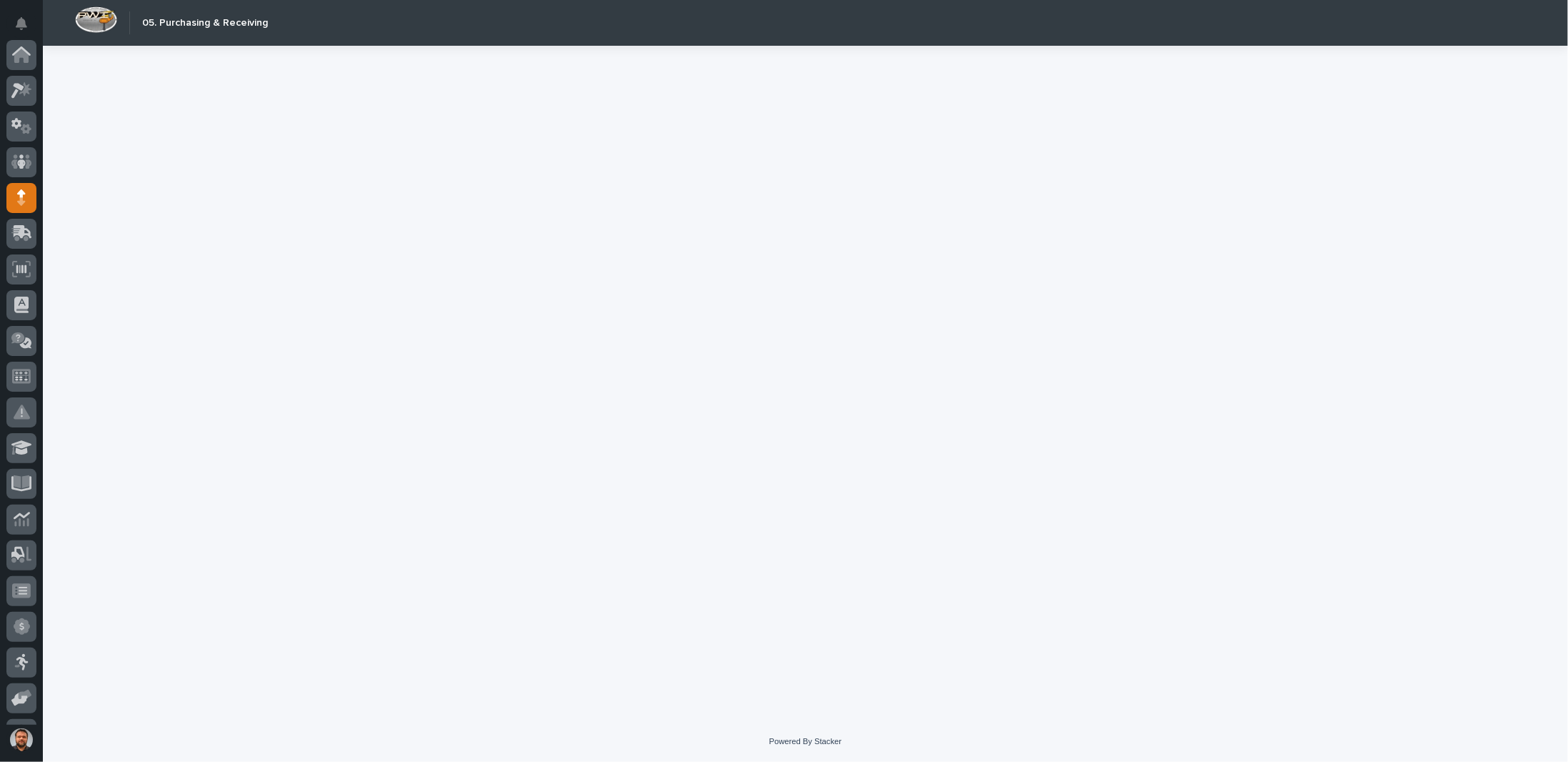
scroll to position [143, 0]
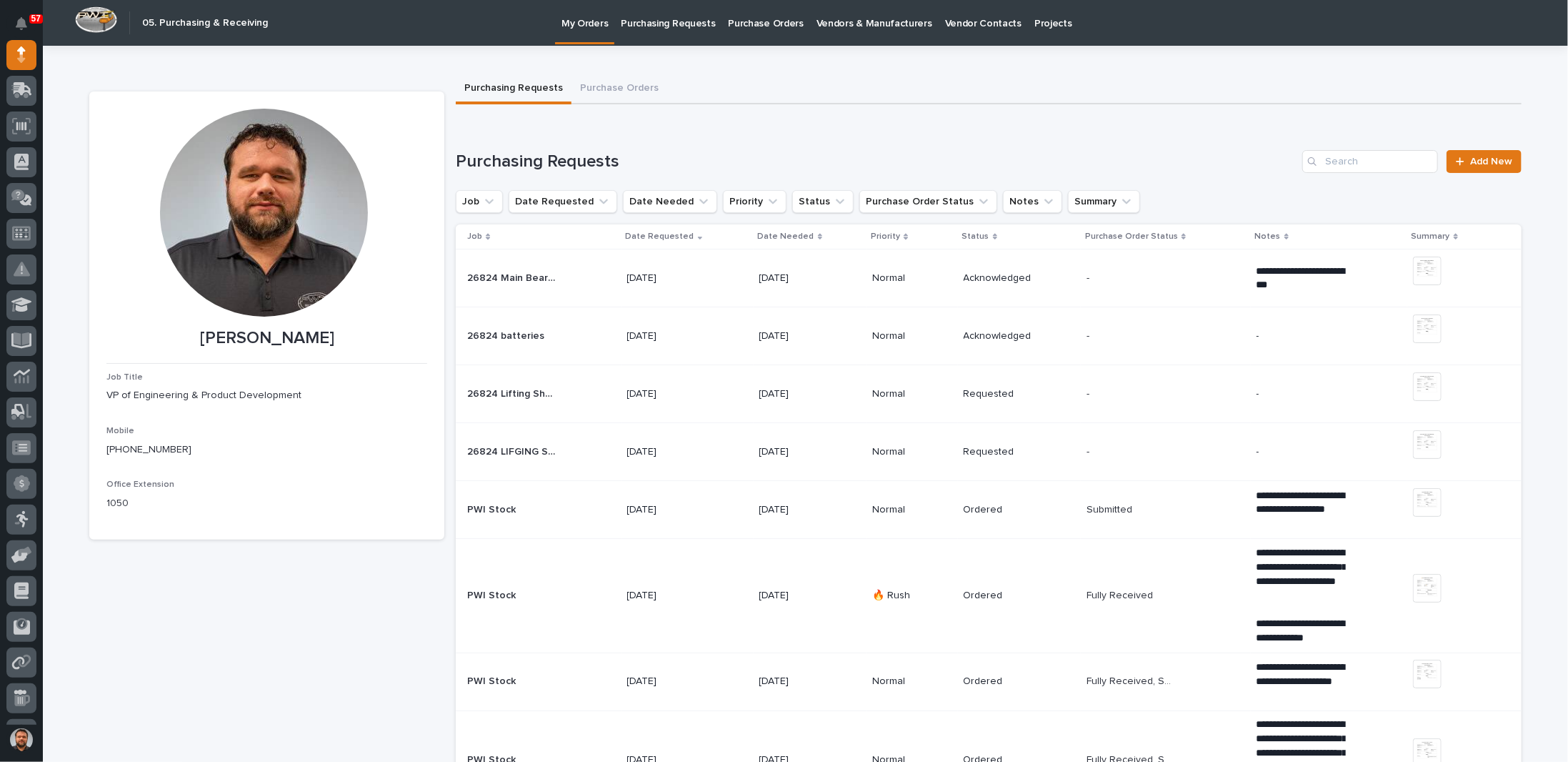
click at [668, 29] on link "Purchasing Requests" at bounding box center [667, 22] width 107 height 44
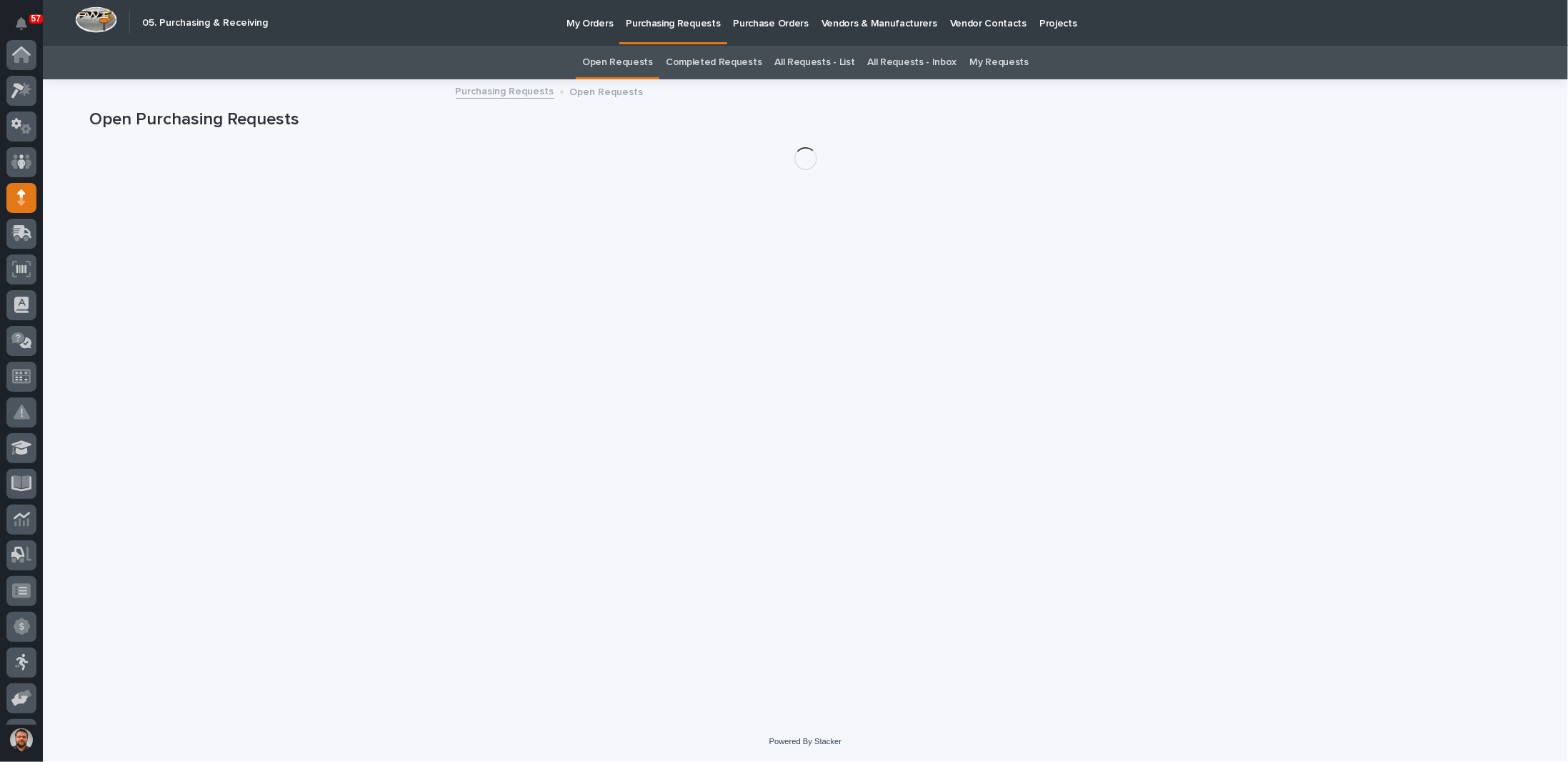
scroll to position [143, 0]
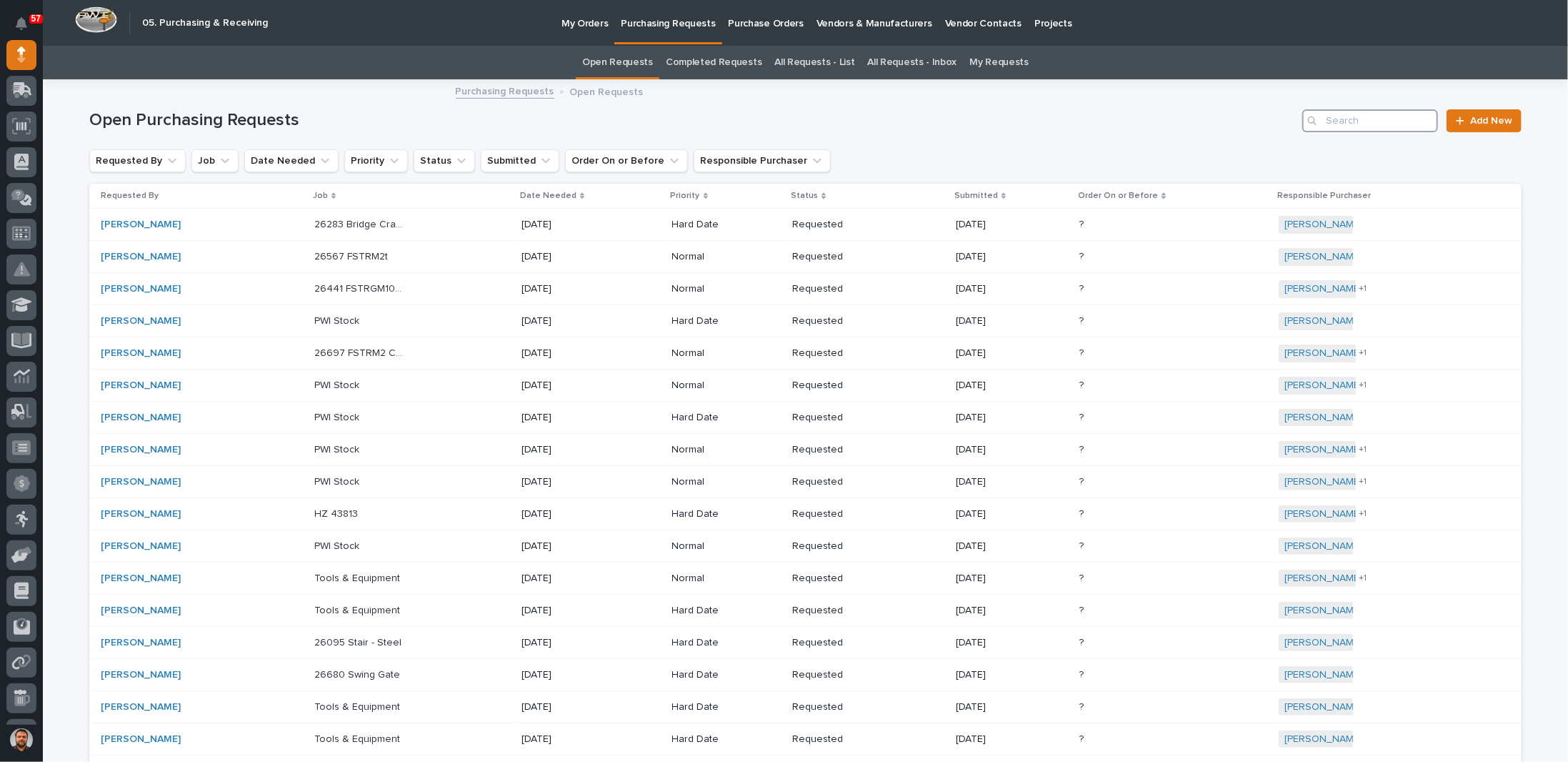
click at [1351, 126] on input "Search" at bounding box center [1370, 121] width 136 height 22
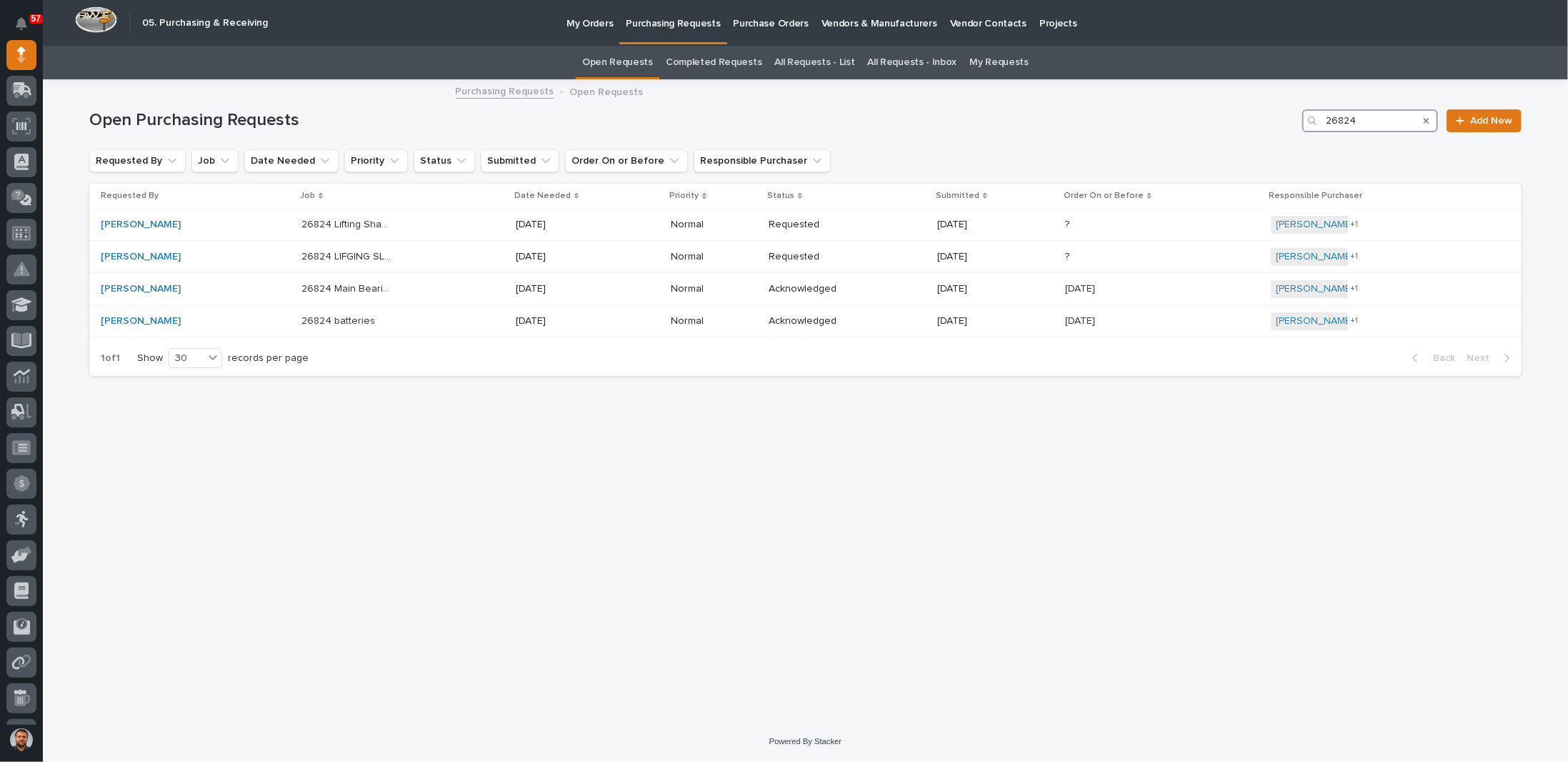
type input "26824"
click at [872, 484] on div "Loading... Saving… Loading... Saving… Open Purchasing Requests 26824 Add New Re…" at bounding box center [806, 383] width 1447 height 605
